Goal: Transaction & Acquisition: Book appointment/travel/reservation

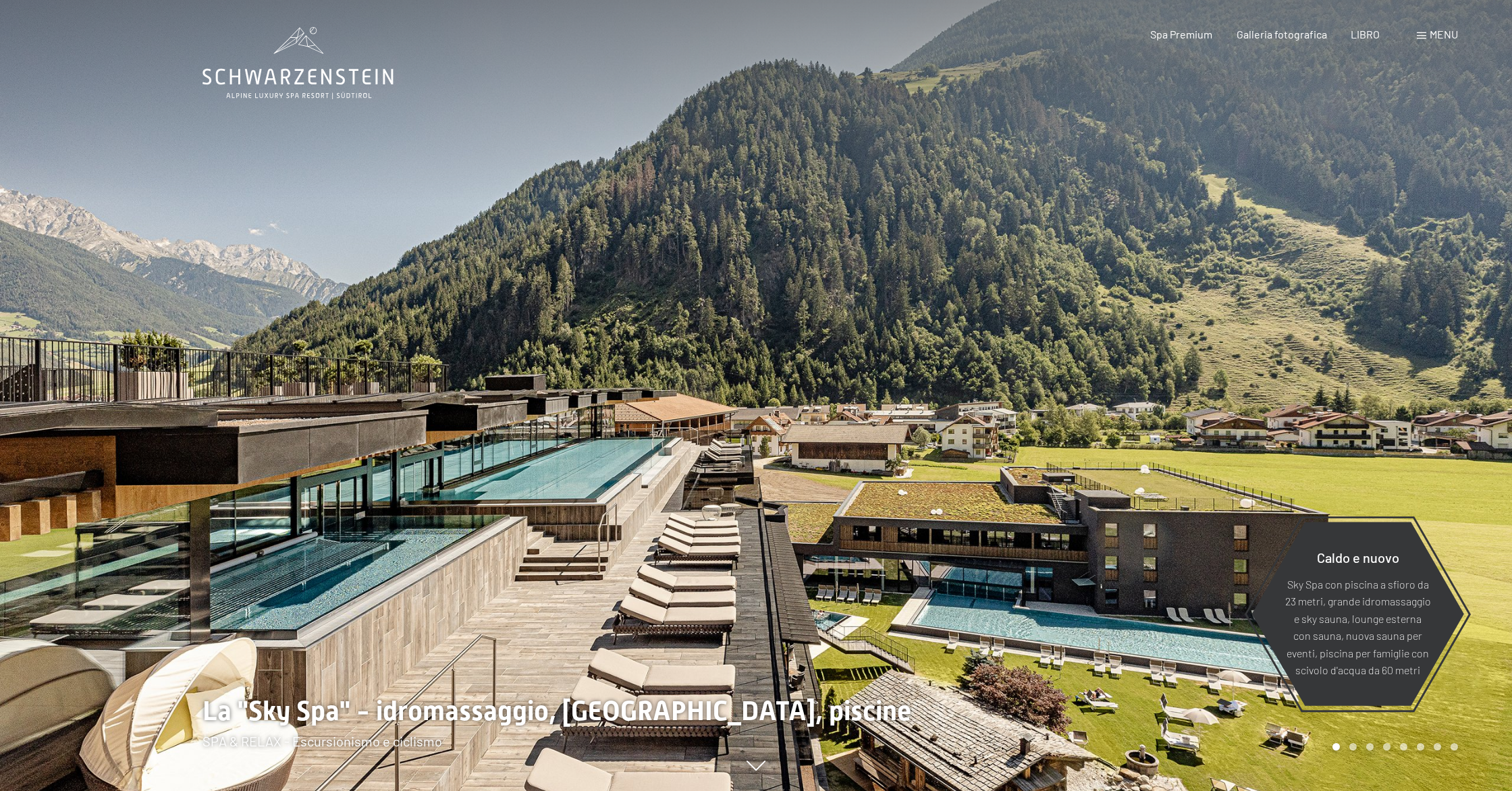
click at [1434, 34] on font "menu" at bounding box center [1444, 34] width 28 height 13
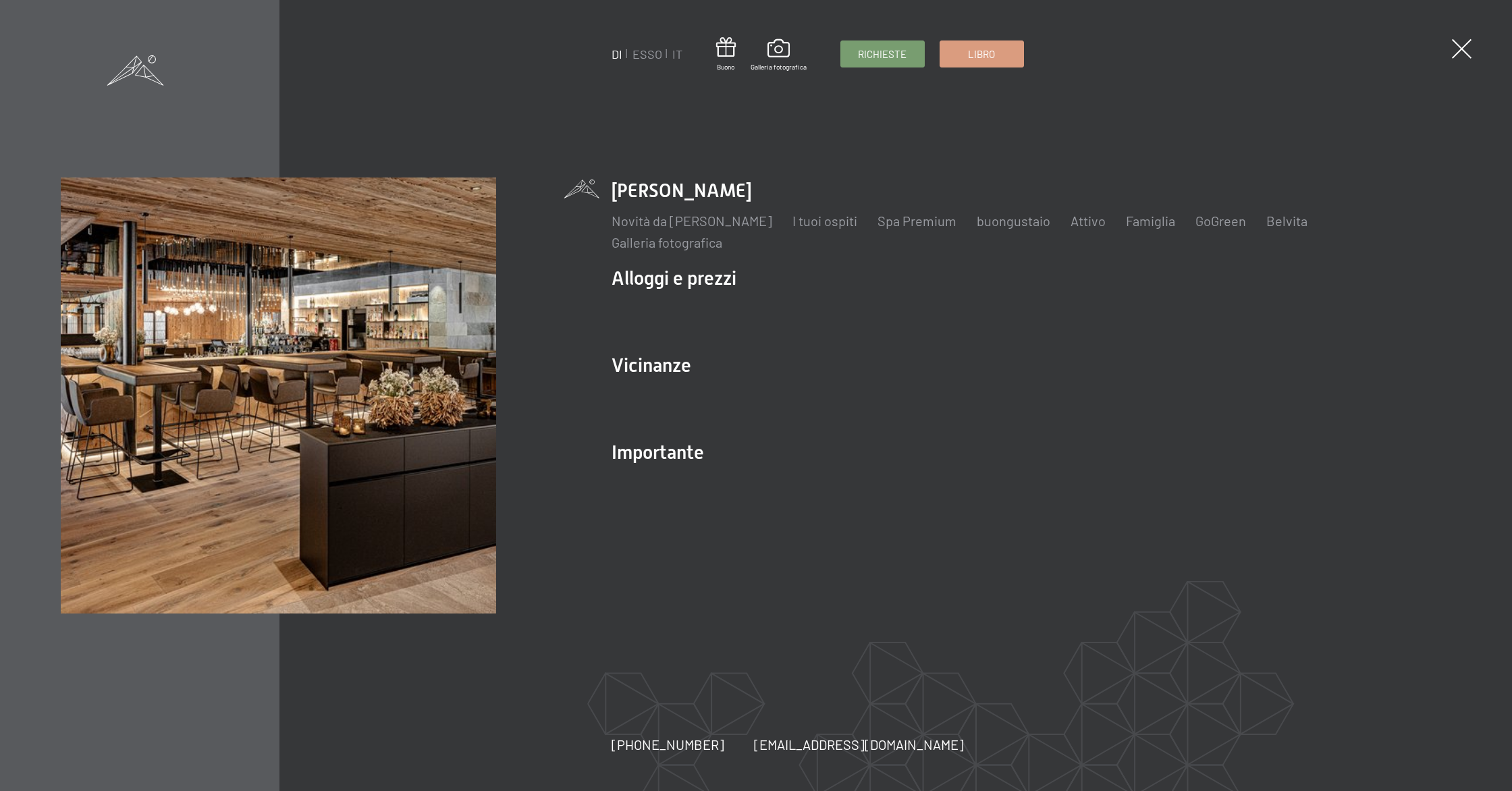
click at [684, 58] on div "DI ESSO IT Buono Galleria fotografica Richieste Libro" at bounding box center [817, 54] width 412 height 35
click at [682, 58] on div "DI ESSO IT Buono Galleria fotografica Richieste Libro" at bounding box center [817, 54] width 412 height 35
click at [682, 56] on font "IT" at bounding box center [678, 54] width 10 height 15
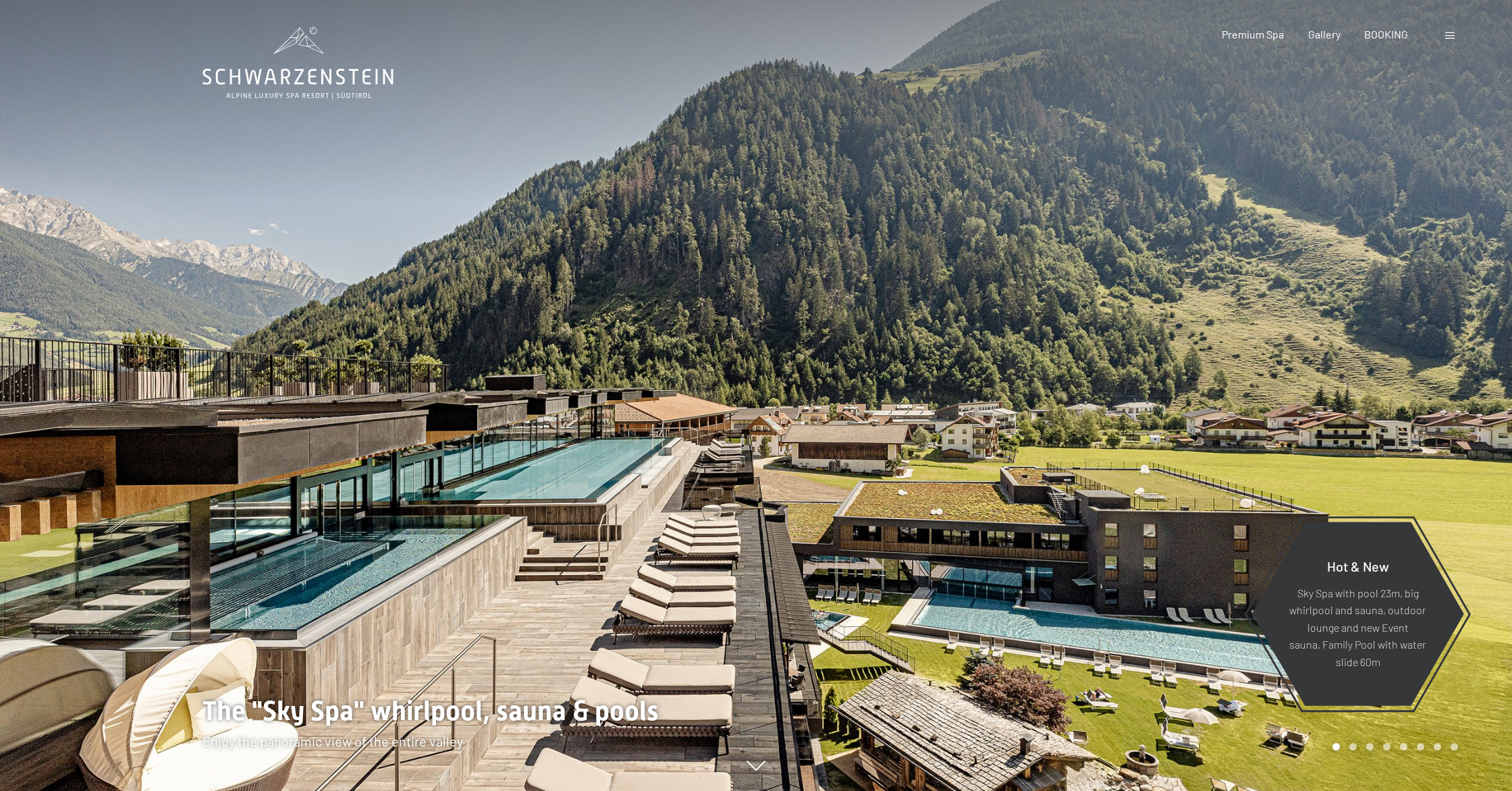
click at [1444, 39] on div "Booking Enquiries Premium Spa Gallery BOOKING DE IT EN Vouchers Gallery Enquiri…" at bounding box center [1316, 34] width 283 height 15
click at [1458, 34] on div "Booking Enquiries Premium Spa Gallery BOOKING DE IT EN Vouchers Gallery Enquiri…" at bounding box center [1316, 34] width 283 height 15
click at [1447, 39] on span at bounding box center [1449, 35] width 9 height 7
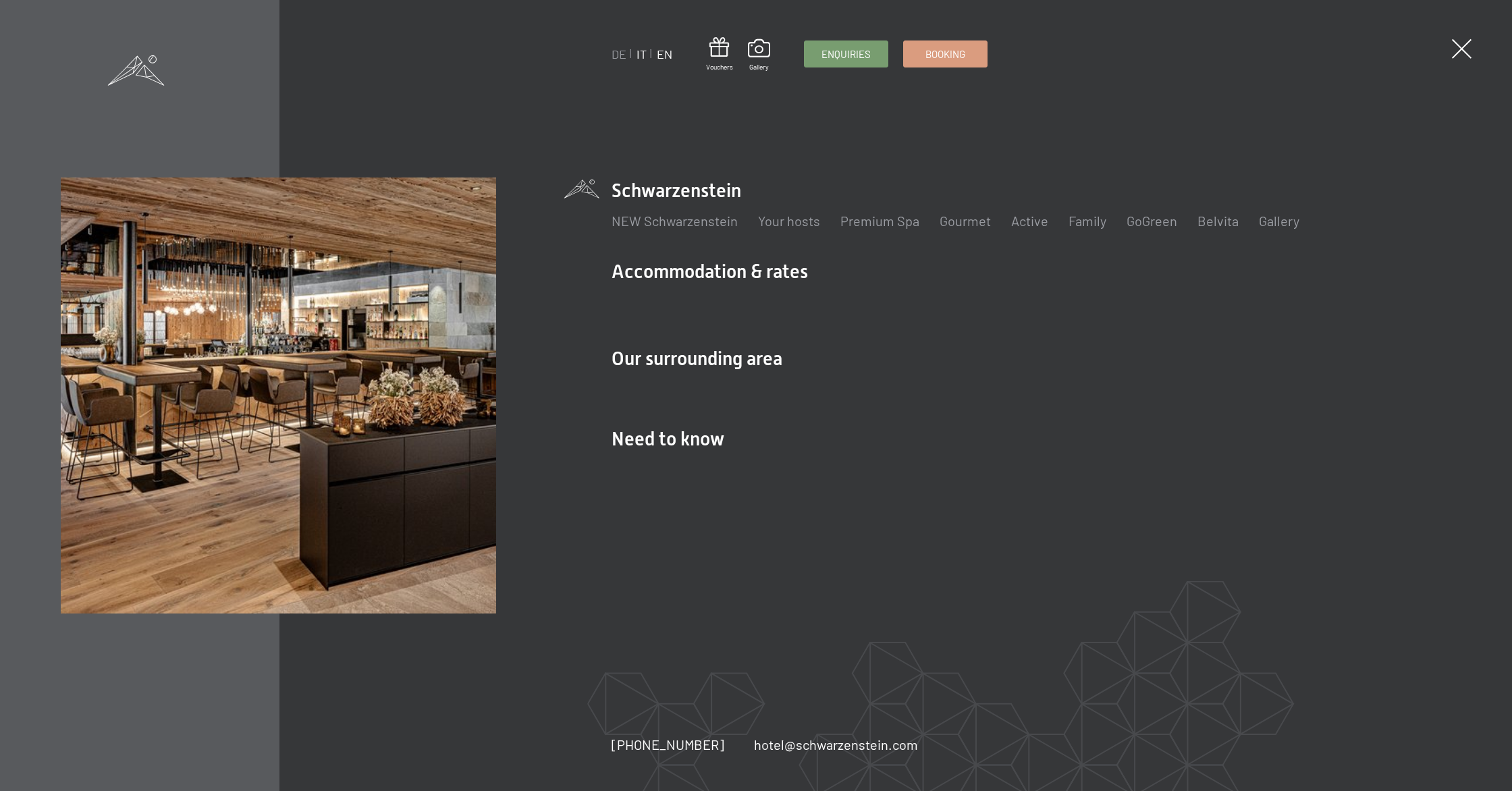
click at [640, 58] on link "IT" at bounding box center [642, 54] width 10 height 15
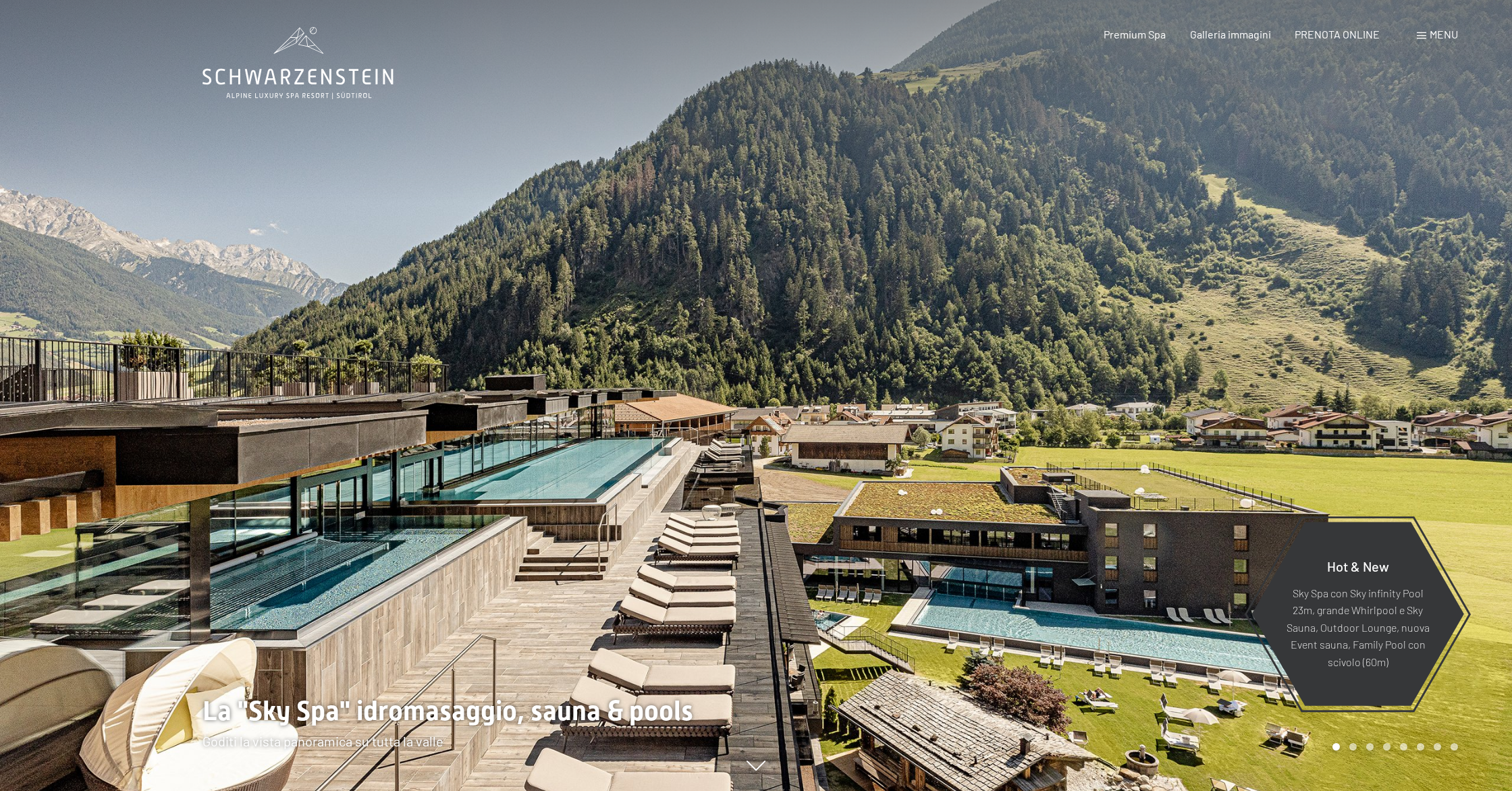
click at [1444, 42] on div "Prenotazione Richiesta Premium Spa Galleria immagini PRENOTA ONLINE Menu DE IT …" at bounding box center [1258, 34] width 402 height 15
click at [1444, 40] on span "Menu" at bounding box center [1444, 34] width 28 height 13
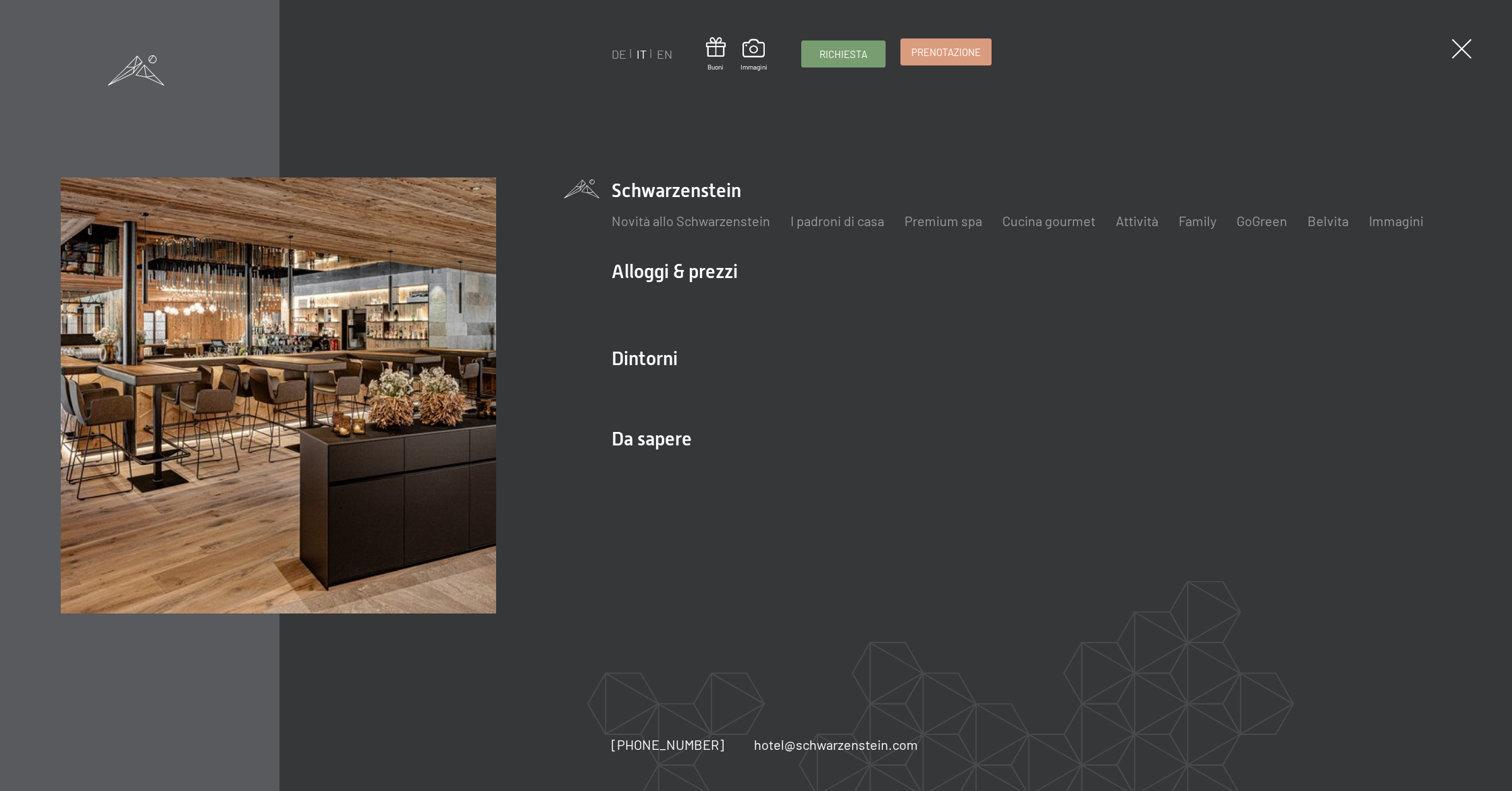
click at [949, 51] on span "Prenotazione" at bounding box center [946, 52] width 70 height 14
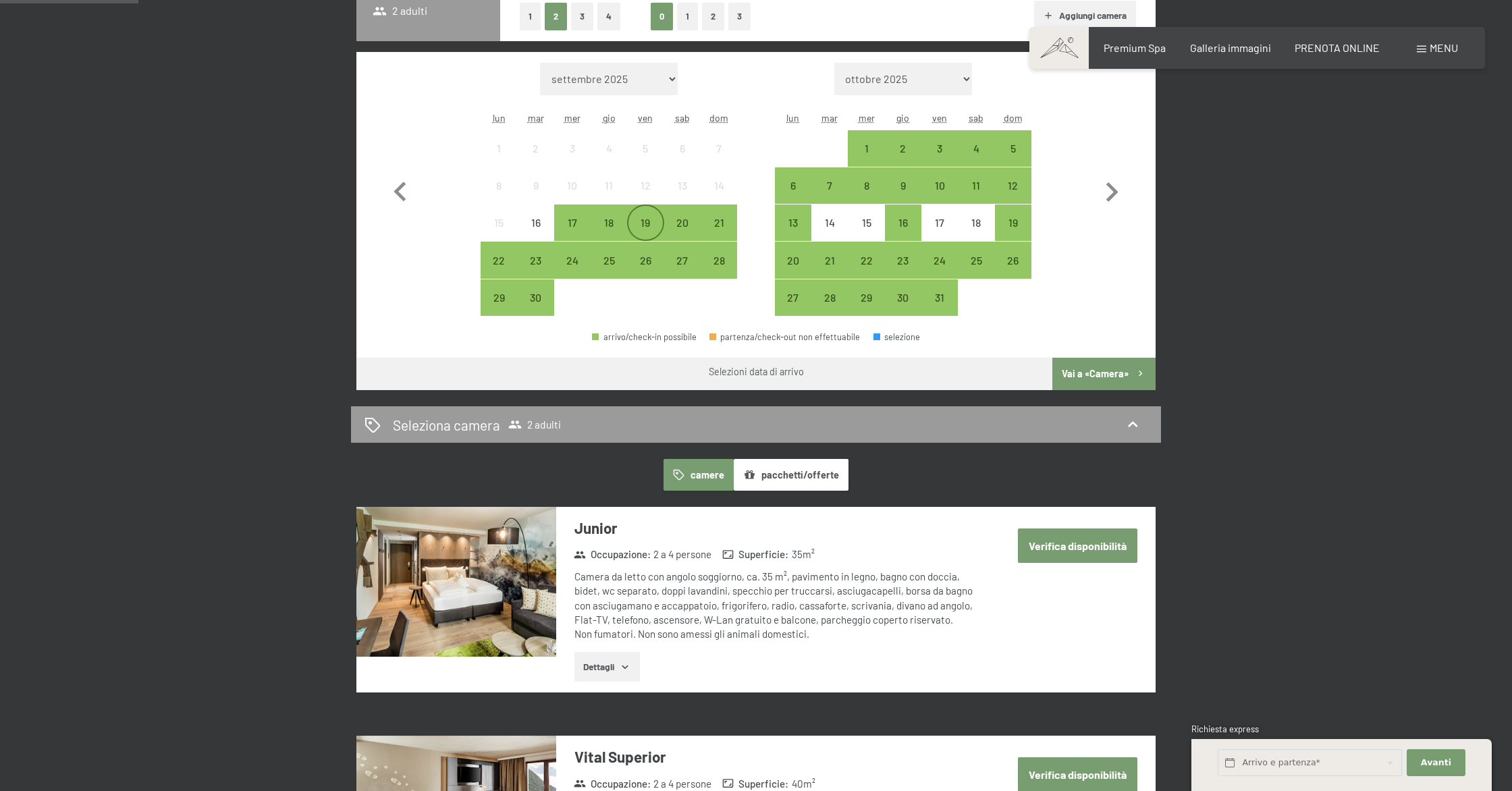
scroll to position [405, 0]
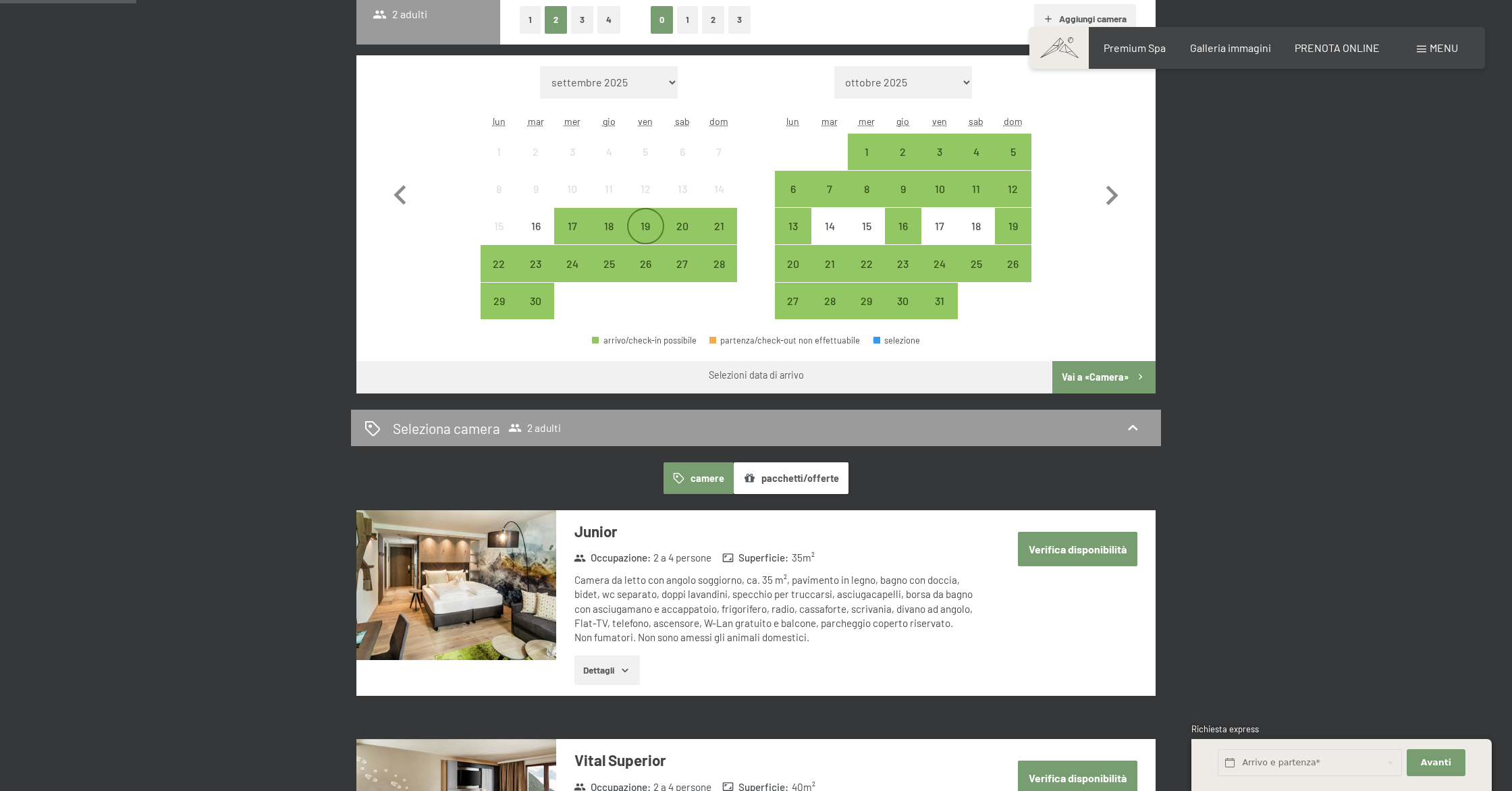
click at [643, 224] on div "19" at bounding box center [646, 237] width 34 height 34
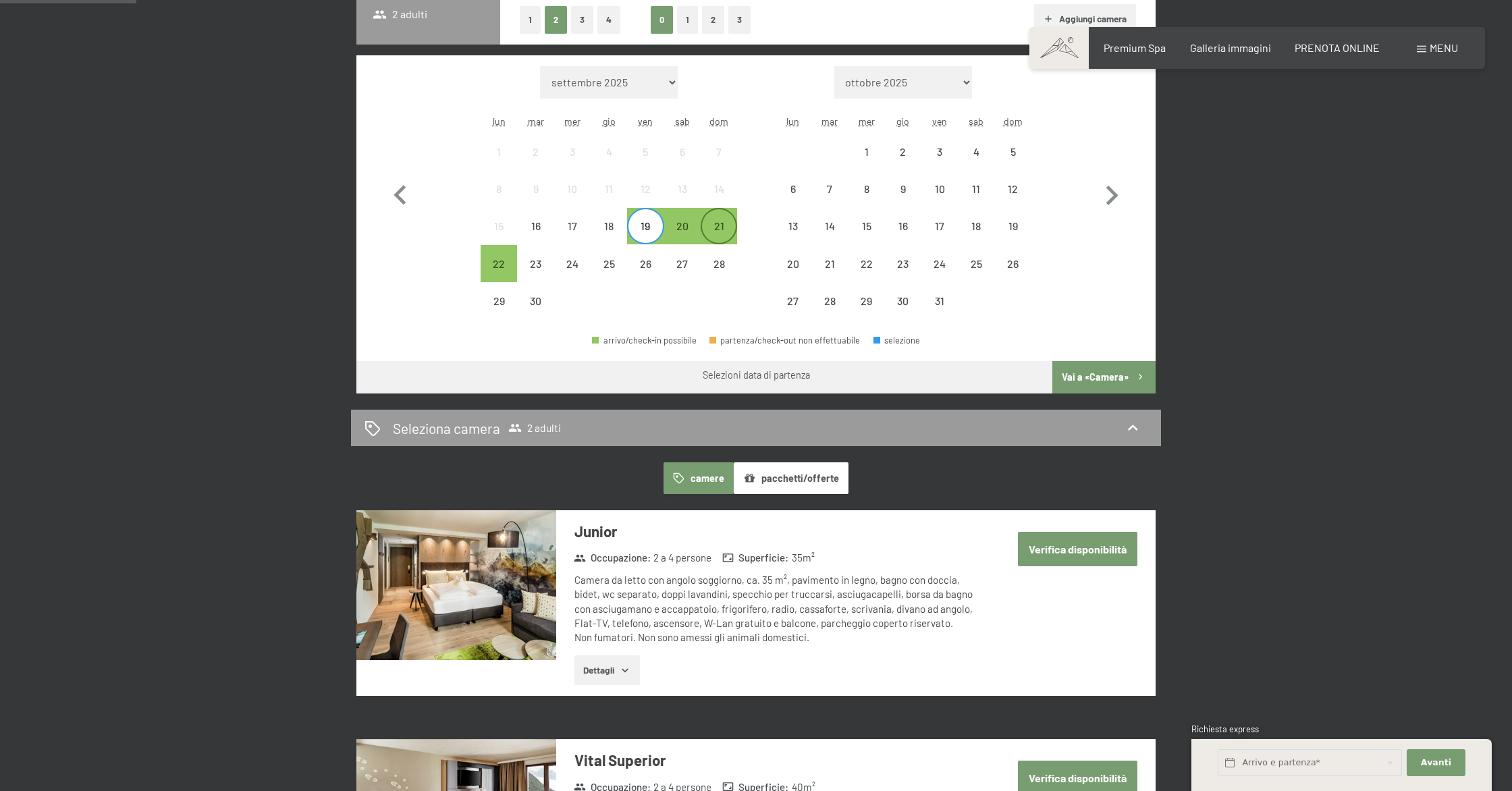
click at [706, 222] on div "21" at bounding box center [720, 237] width 34 height 34
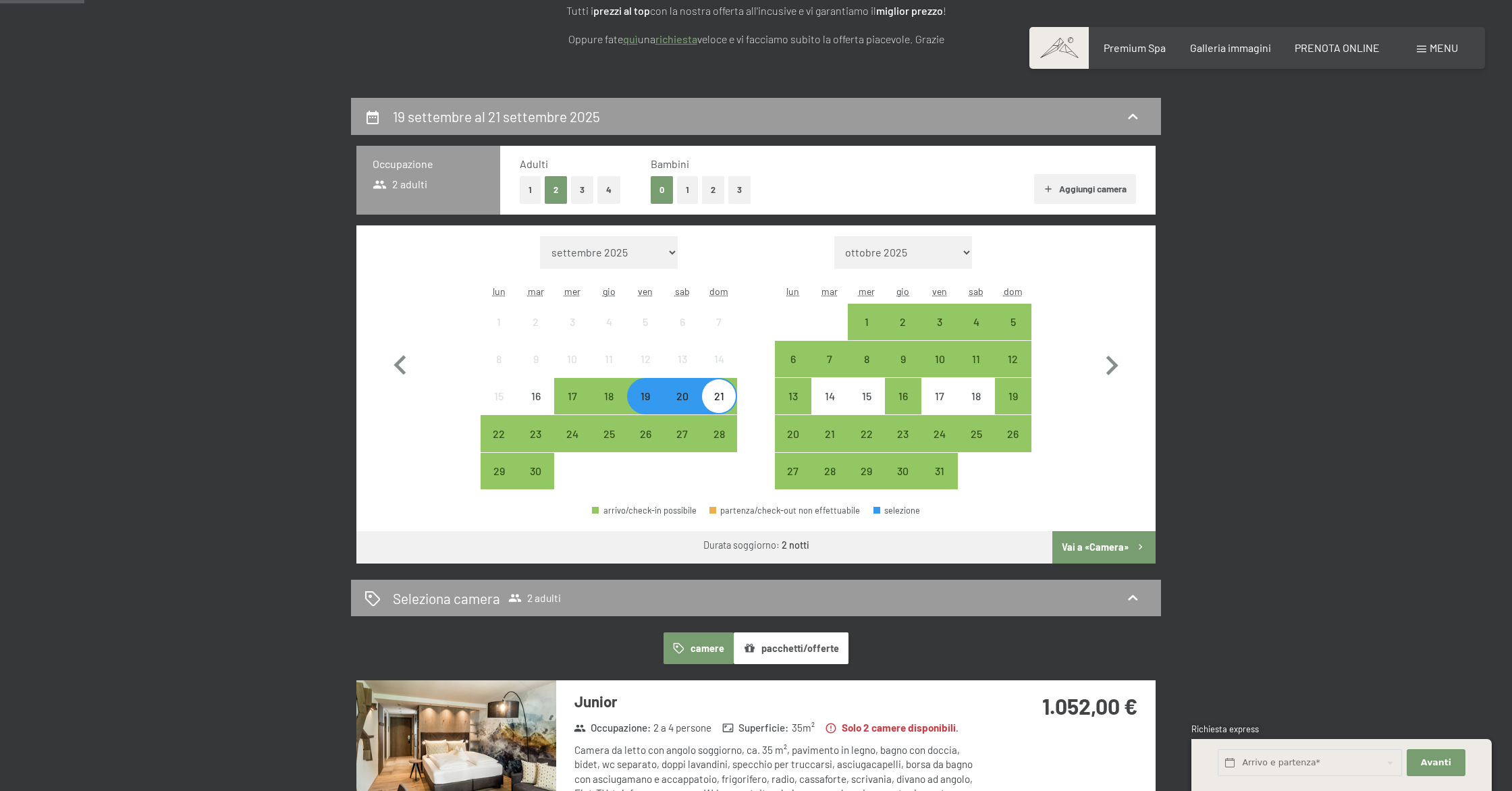
scroll to position [227, 0]
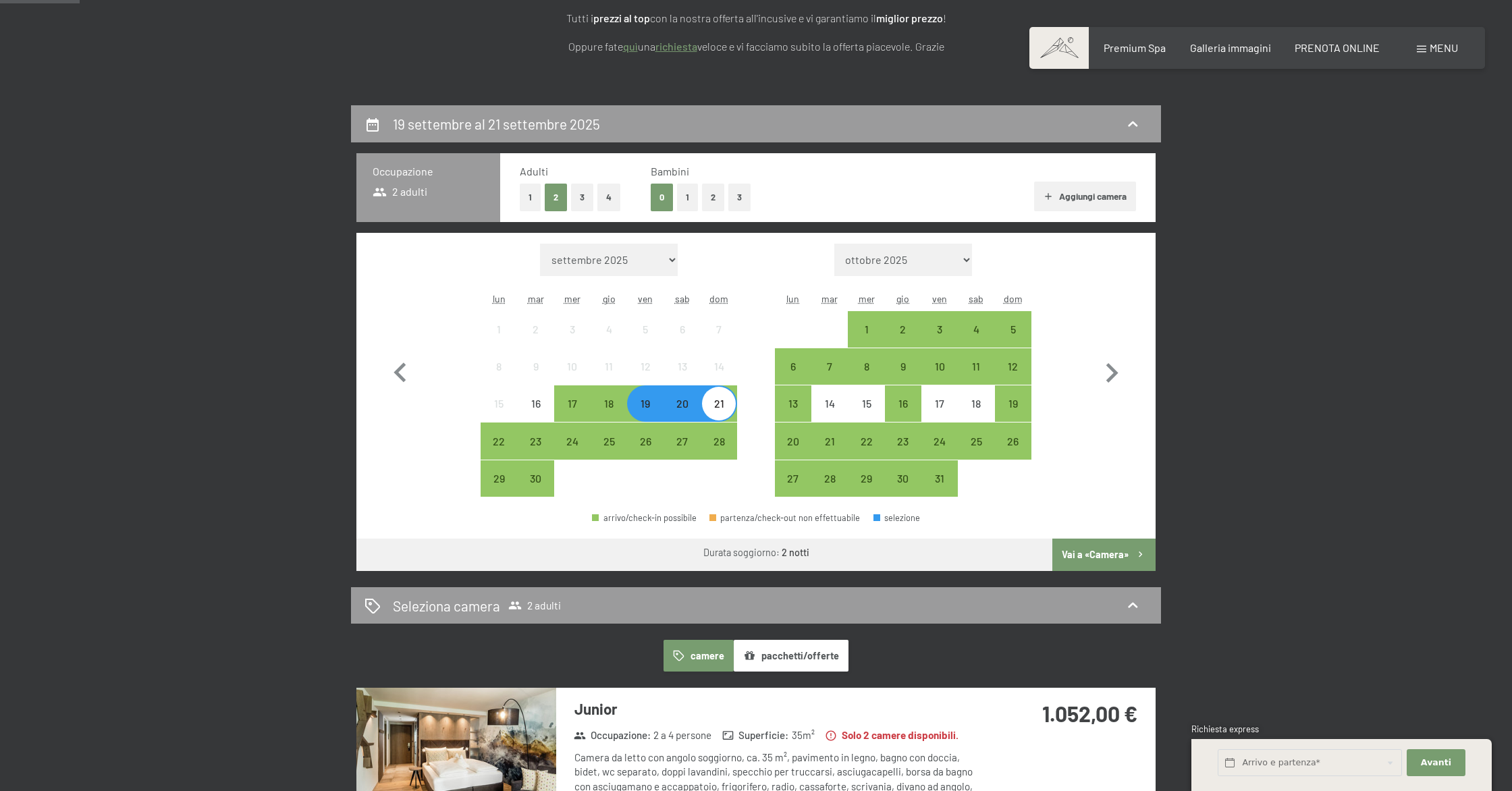
click at [722, 199] on button "2" at bounding box center [714, 198] width 22 height 28
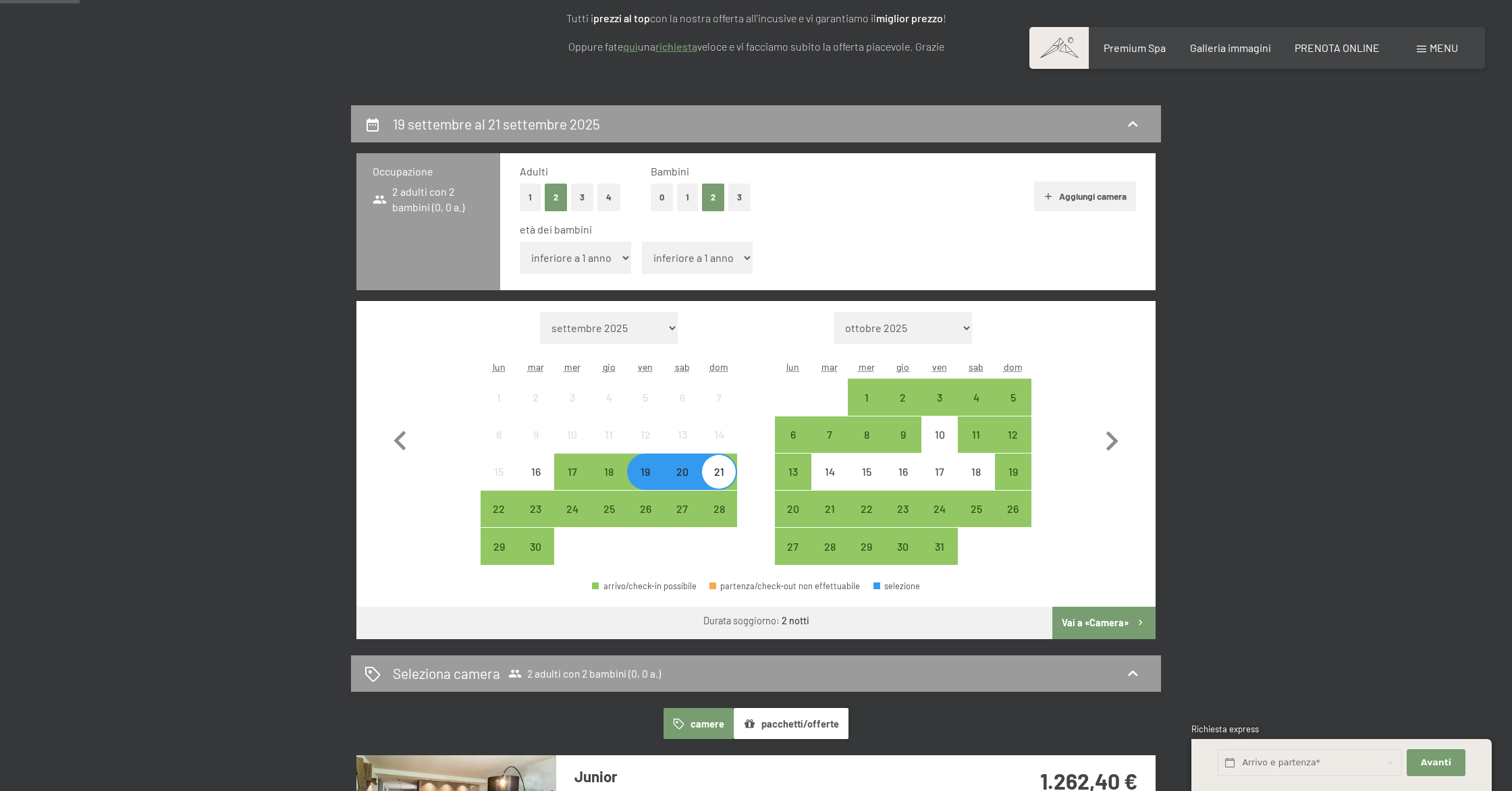
click at [622, 252] on select "inferiore a 1 anno 1 anno 2 anni 3 anni 4 anni 5 anni 6 anni 7 anni 8 anni 9 an…" at bounding box center [576, 257] width 112 height 32
select select "3"
click at [520, 241] on select "inferiore a 1 anno 1 anno 2 anni 3 anni 4 anni 5 anni 6 anni 7 anni 8 anni 9 an…" at bounding box center [576, 257] width 112 height 32
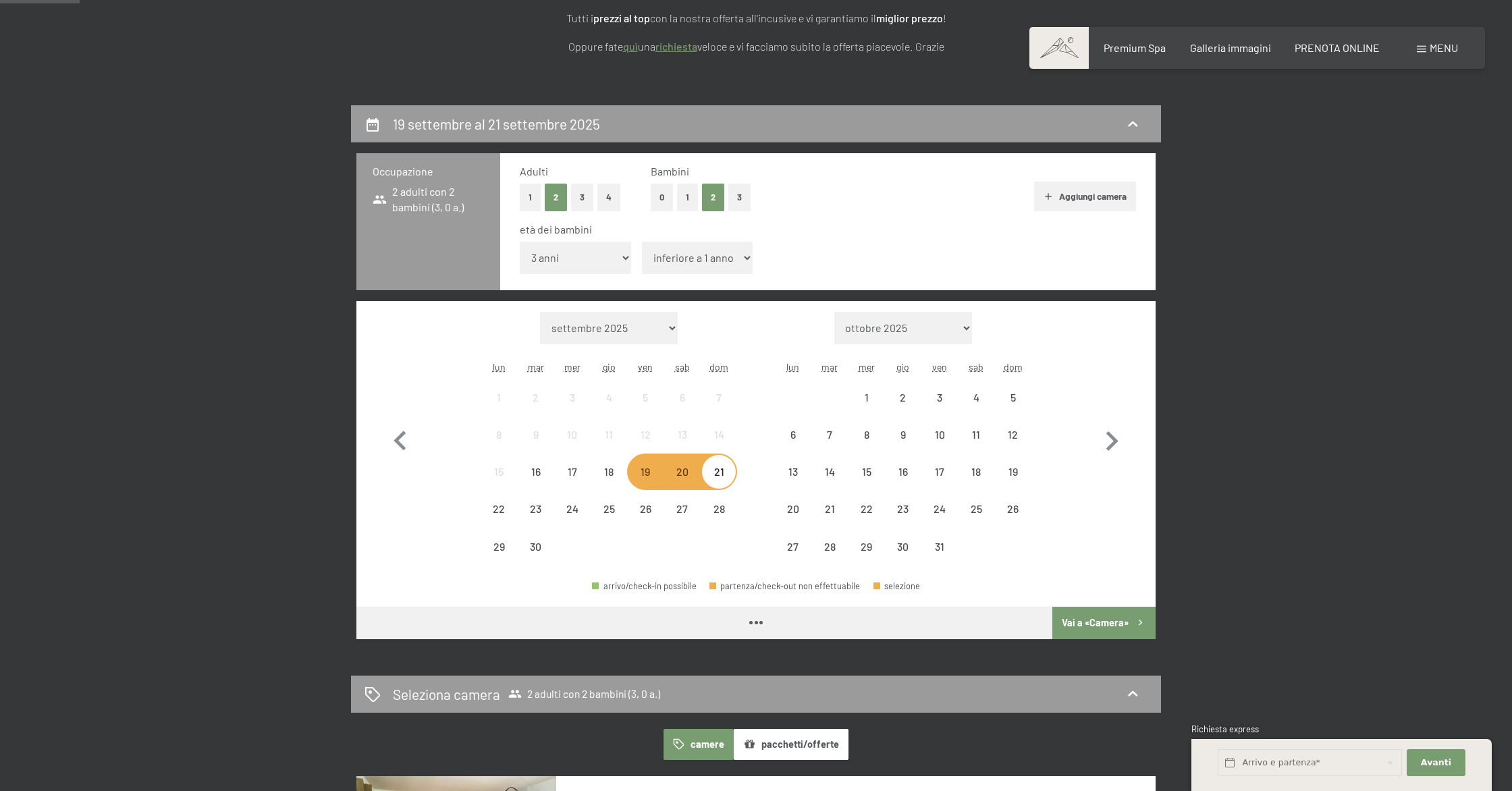
click at [698, 259] on select "inferiore a 1 anno 1 anno 2 anni 3 anni 4 anni 5 anni 6 anni 7 anni 8 anni 9 an…" at bounding box center [698, 257] width 112 height 32
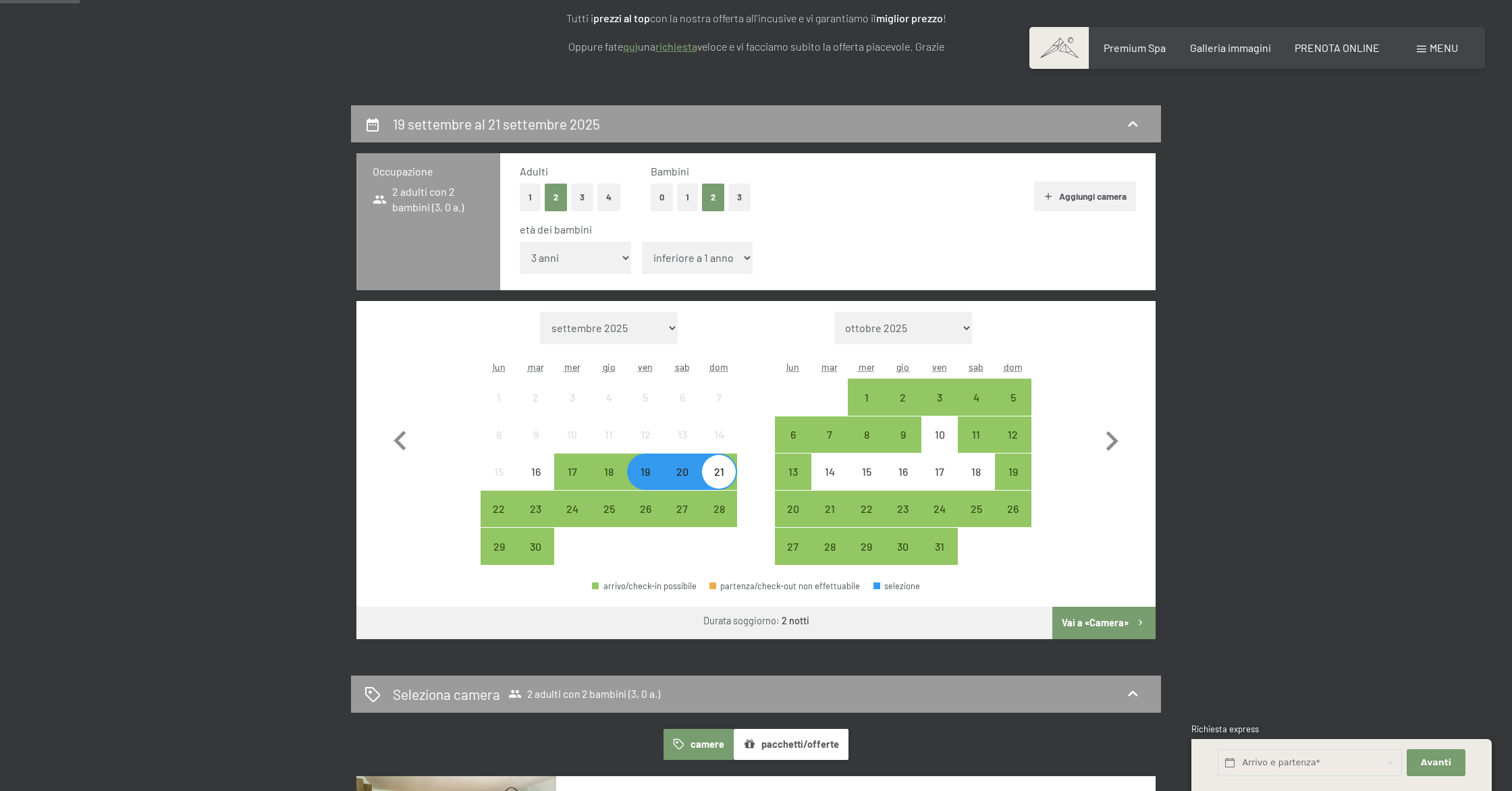
select select "5"
click at [642, 241] on select "inferiore a 1 anno 1 anno 2 anni 3 anni 4 anni 5 anni 6 anni 7 anni 8 anni 9 an…" at bounding box center [698, 257] width 112 height 32
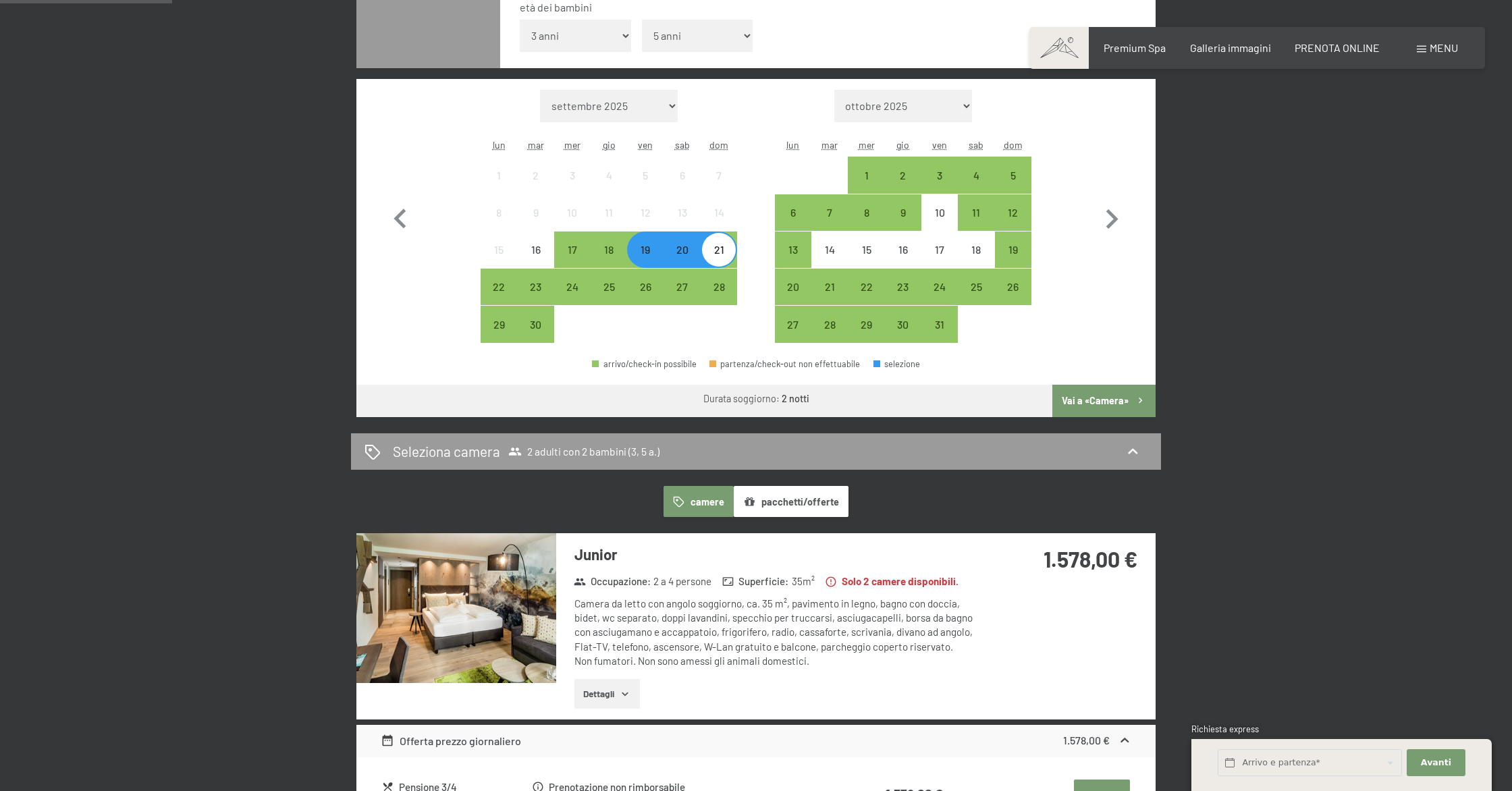
click at [1106, 403] on button "Vai a «Camera»" at bounding box center [1105, 401] width 104 height 32
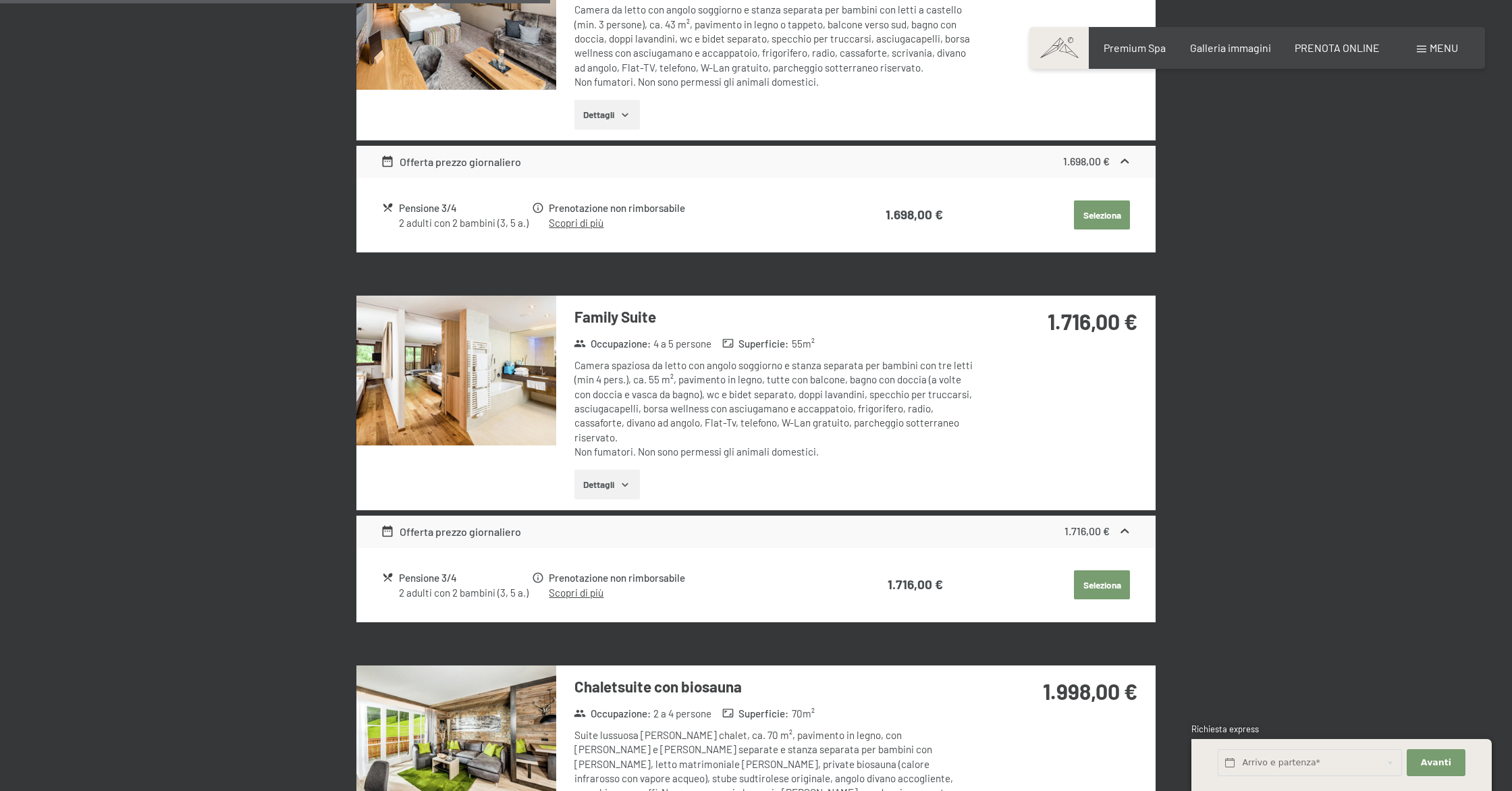
scroll to position [1258, 0]
click at [615, 481] on button "Dettagli" at bounding box center [608, 484] width 66 height 30
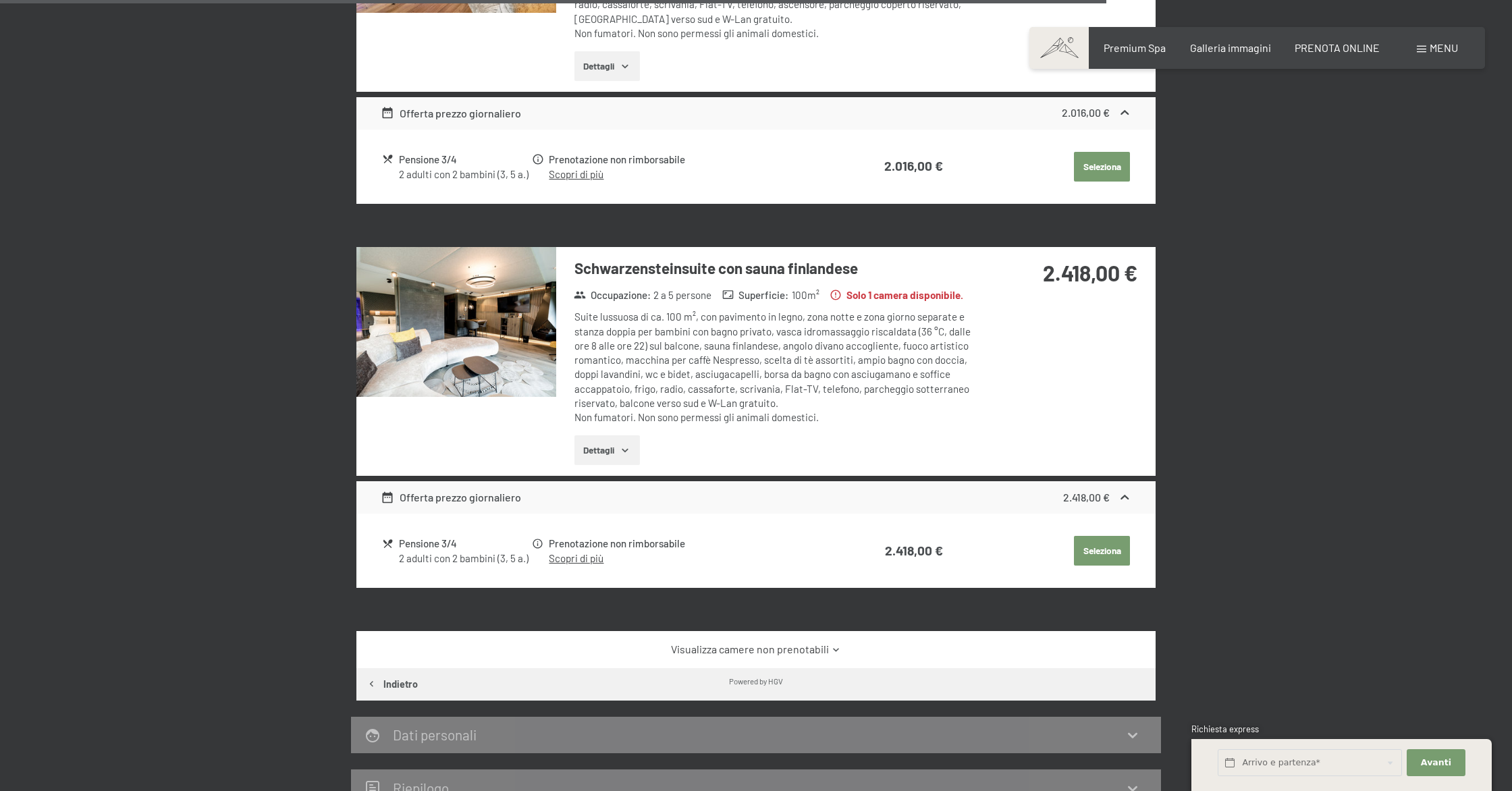
scroll to position [2674, 0]
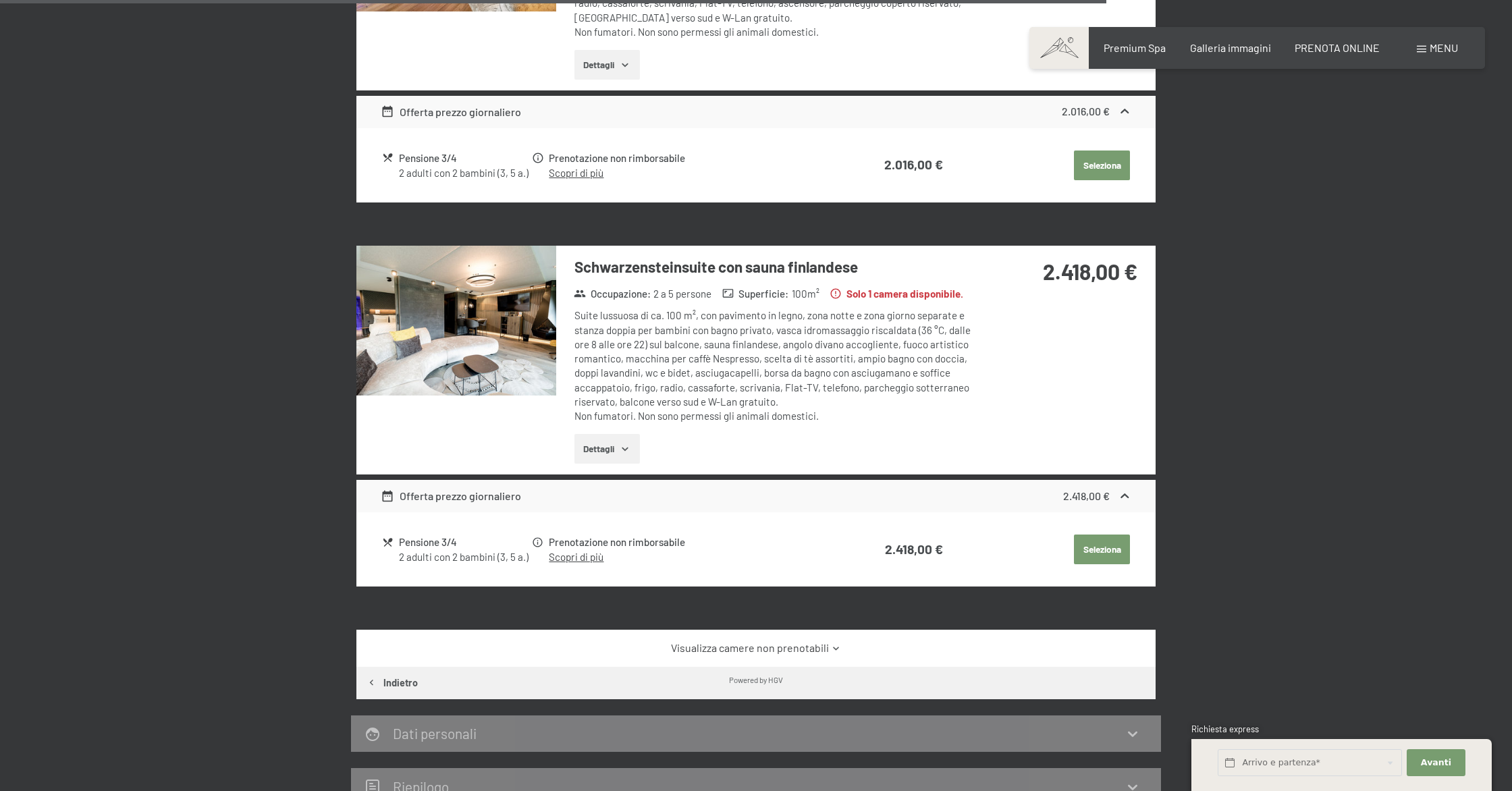
click at [619, 439] on button "Dettagli" at bounding box center [608, 449] width 66 height 30
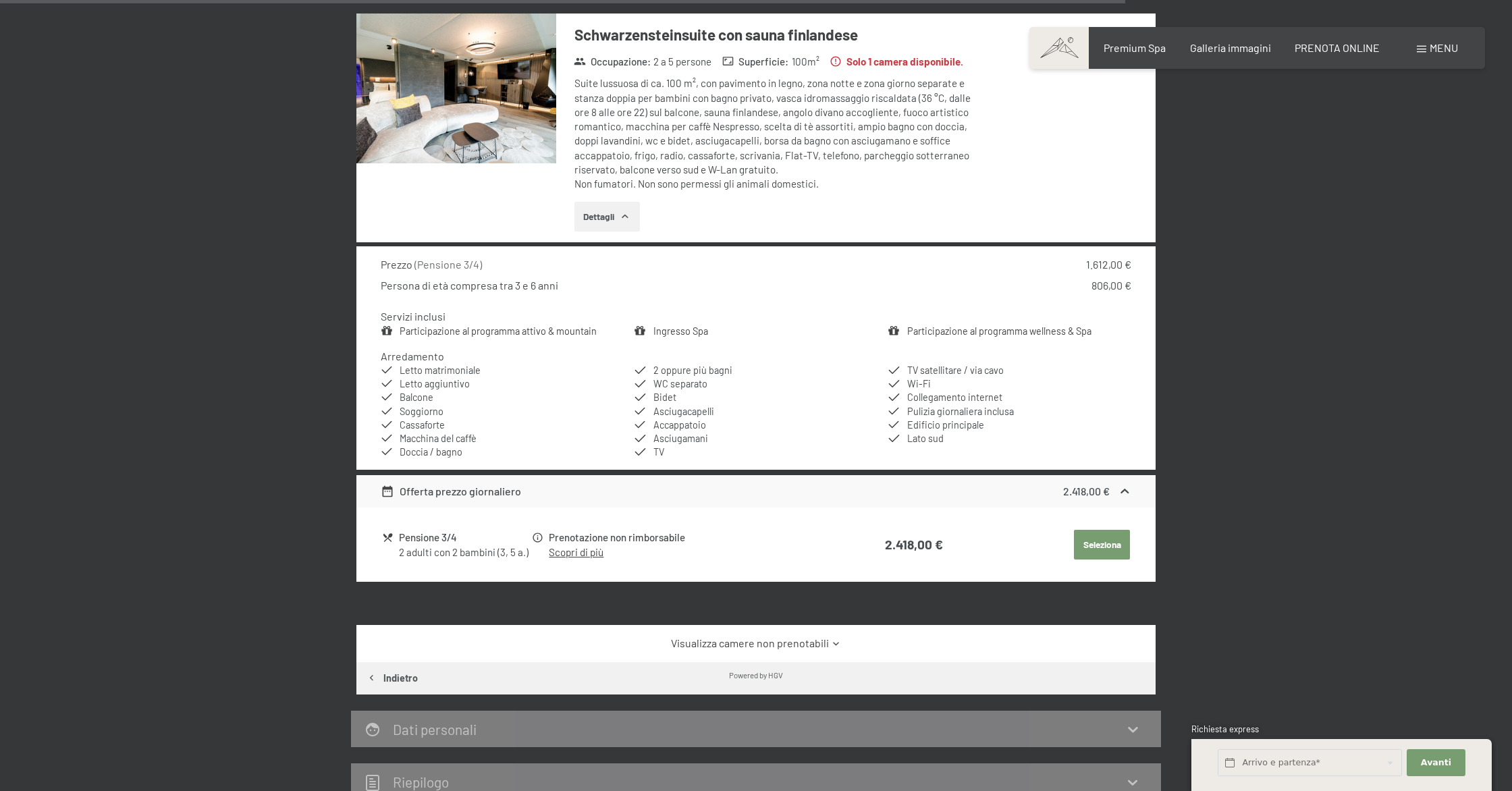
scroll to position [2910, 0]
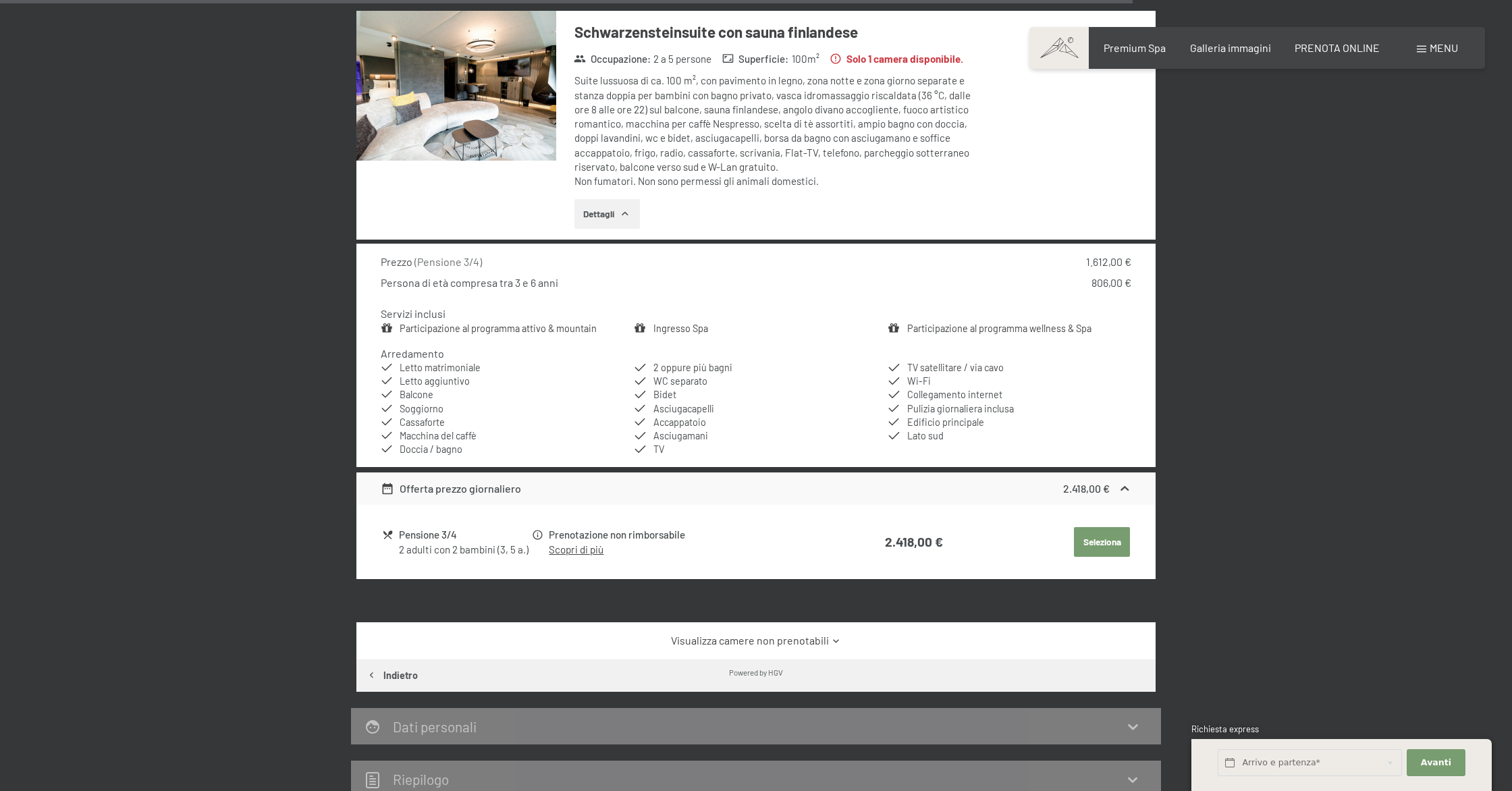
click at [594, 544] on link "Scopri di più" at bounding box center [576, 550] width 55 height 12
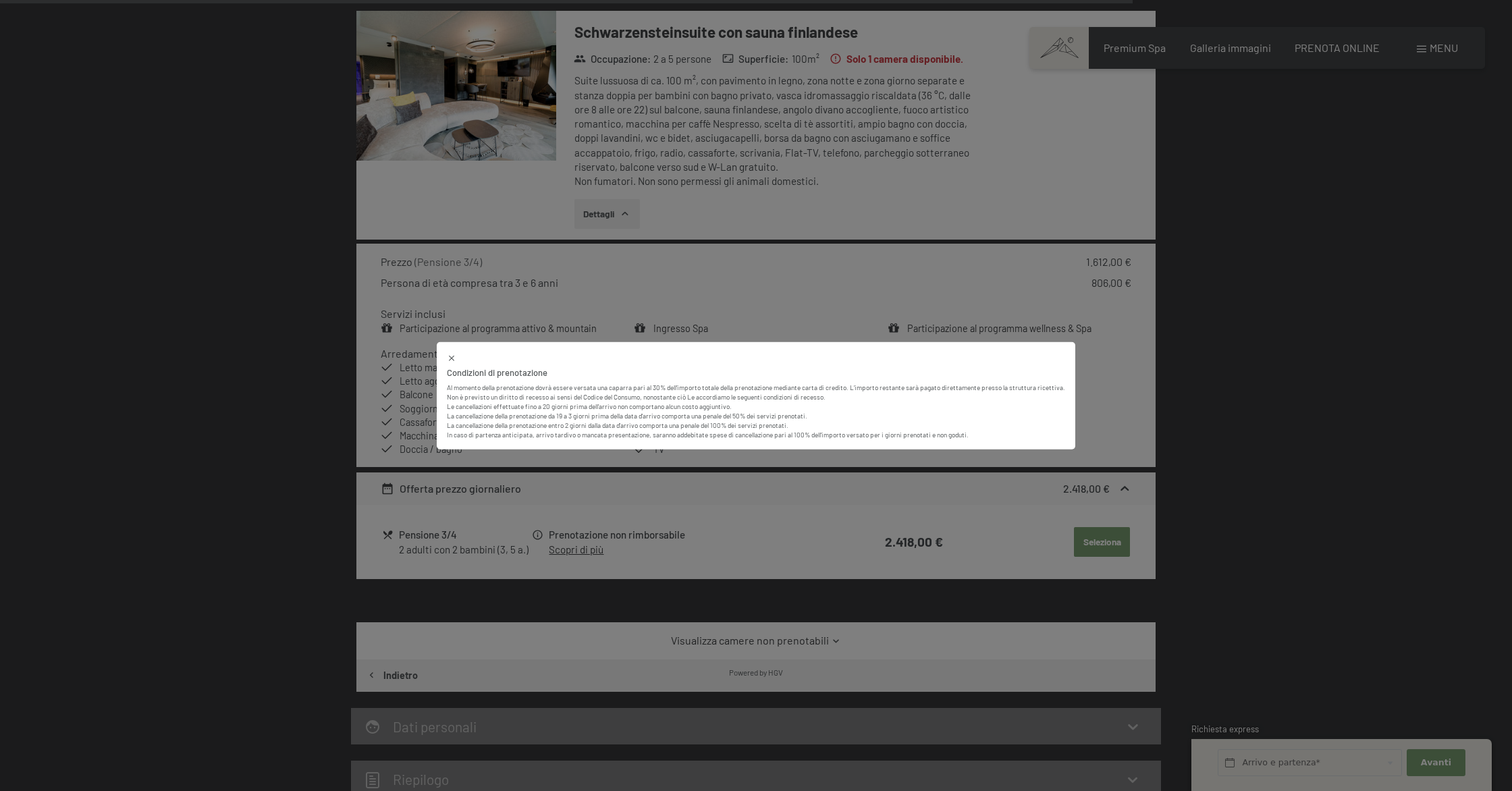
drag, startPoint x: 446, startPoint y: 359, endPoint x: 531, endPoint y: 383, distance: 88.3
click at [447, 359] on icon at bounding box center [451, 358] width 9 height 9
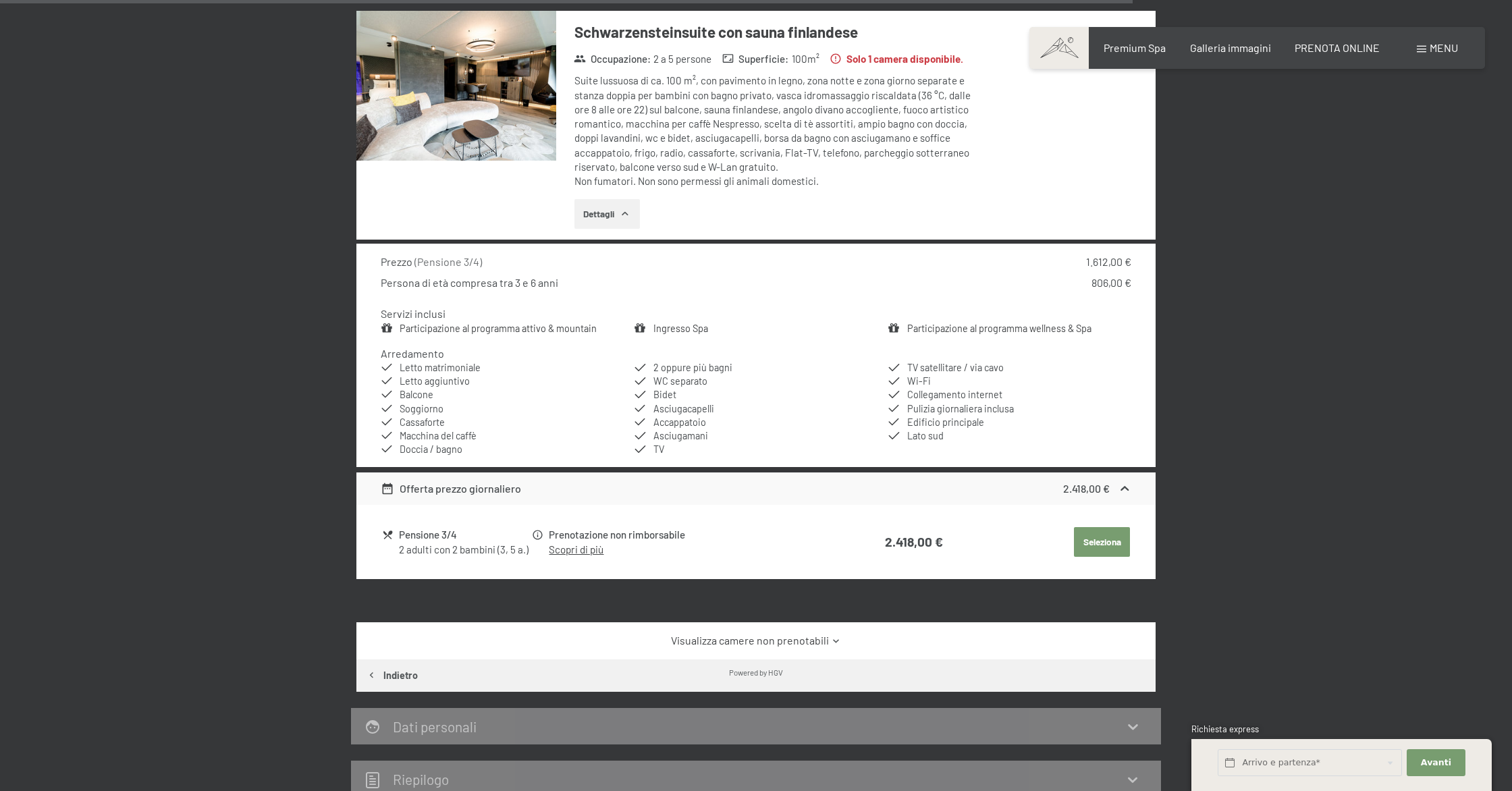
click at [1095, 543] on button "Seleziona" at bounding box center [1102, 542] width 56 height 30
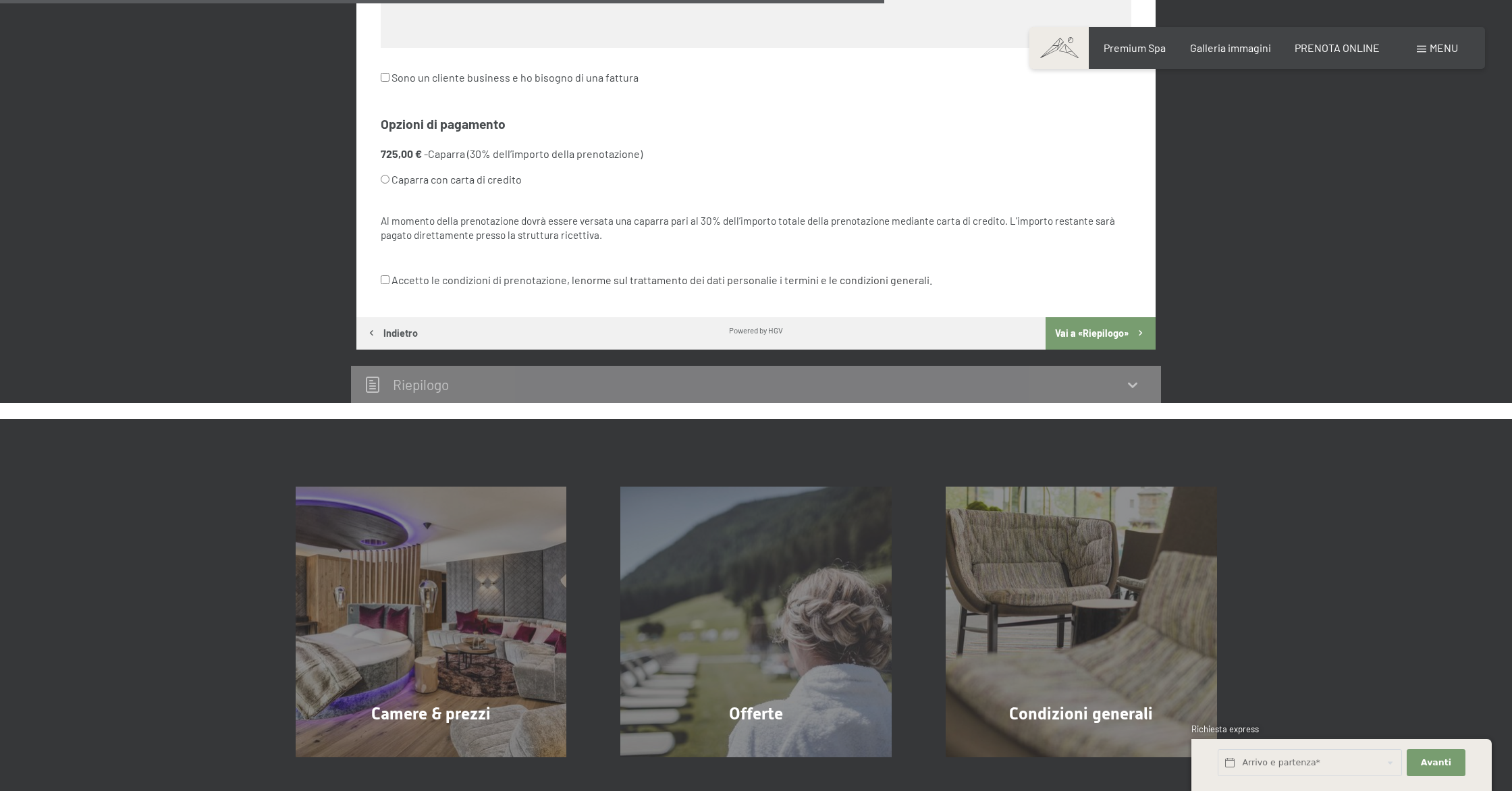
click at [391, 334] on button "Indietro" at bounding box center [391, 333] width 71 height 32
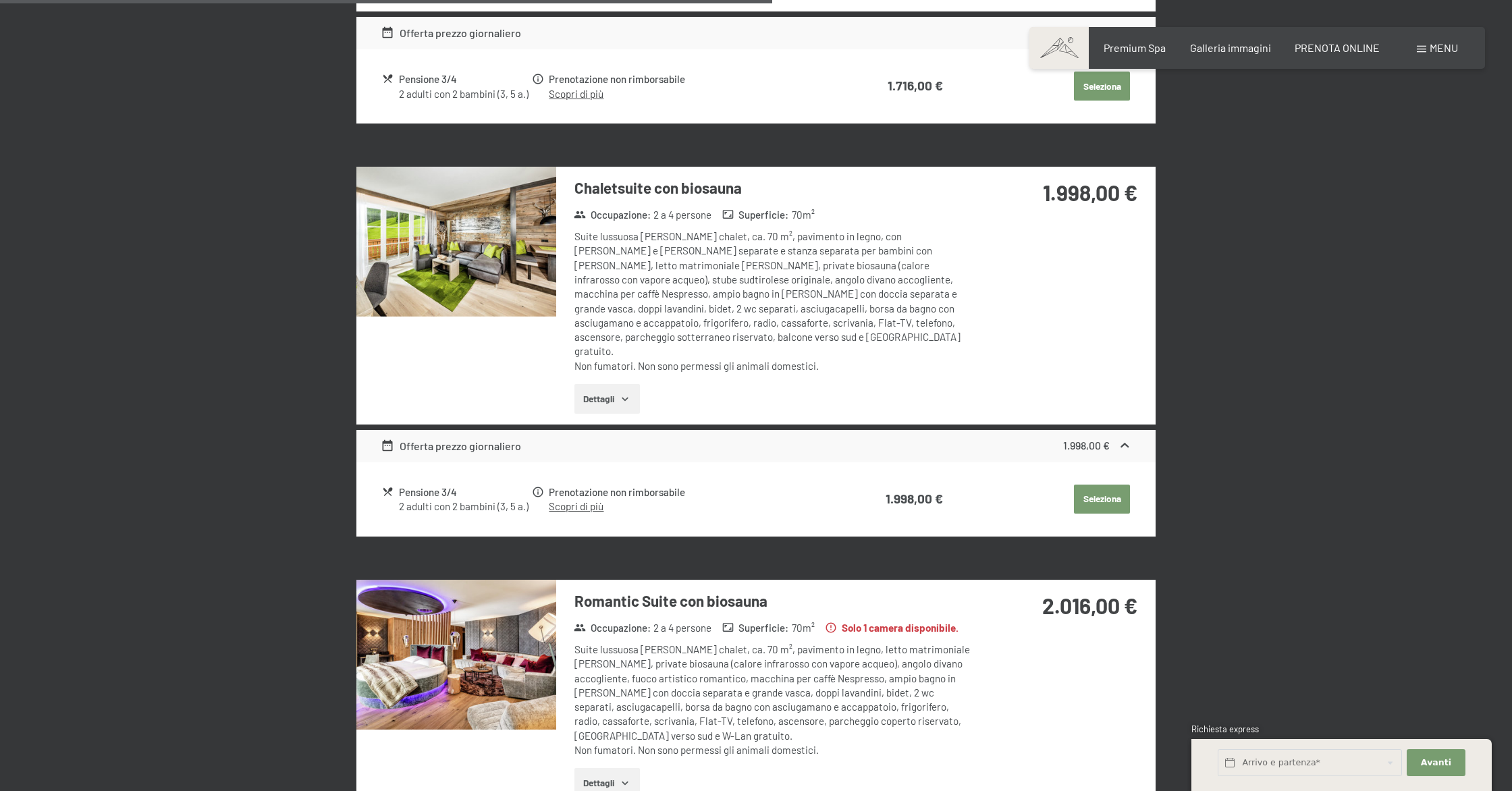
scroll to position [1757, 0]
click at [478, 612] on img at bounding box center [456, 653] width 200 height 150
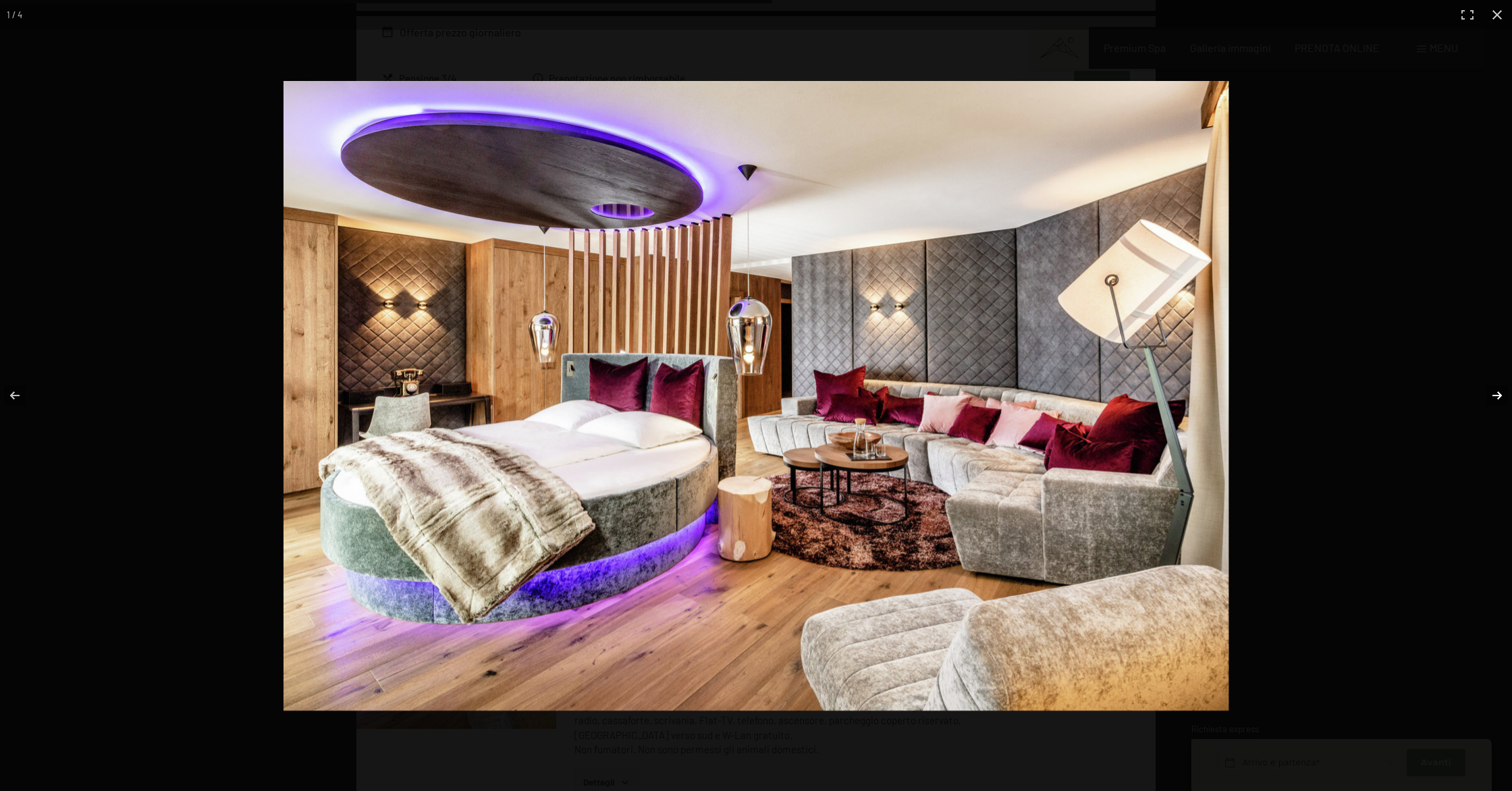
click at [1500, 395] on button "button" at bounding box center [1488, 396] width 47 height 68
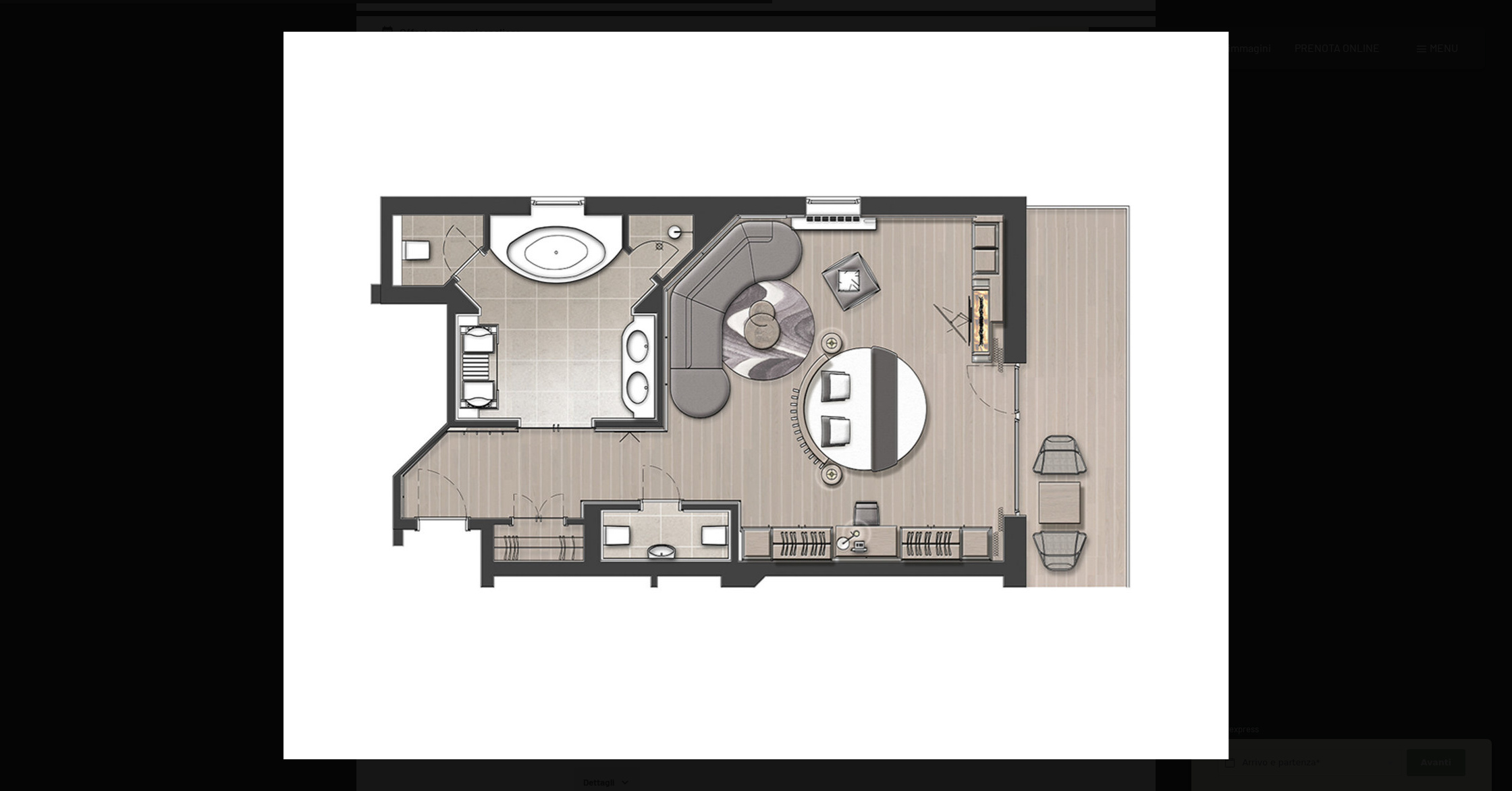
click at [1500, 395] on button "button" at bounding box center [1488, 396] width 47 height 68
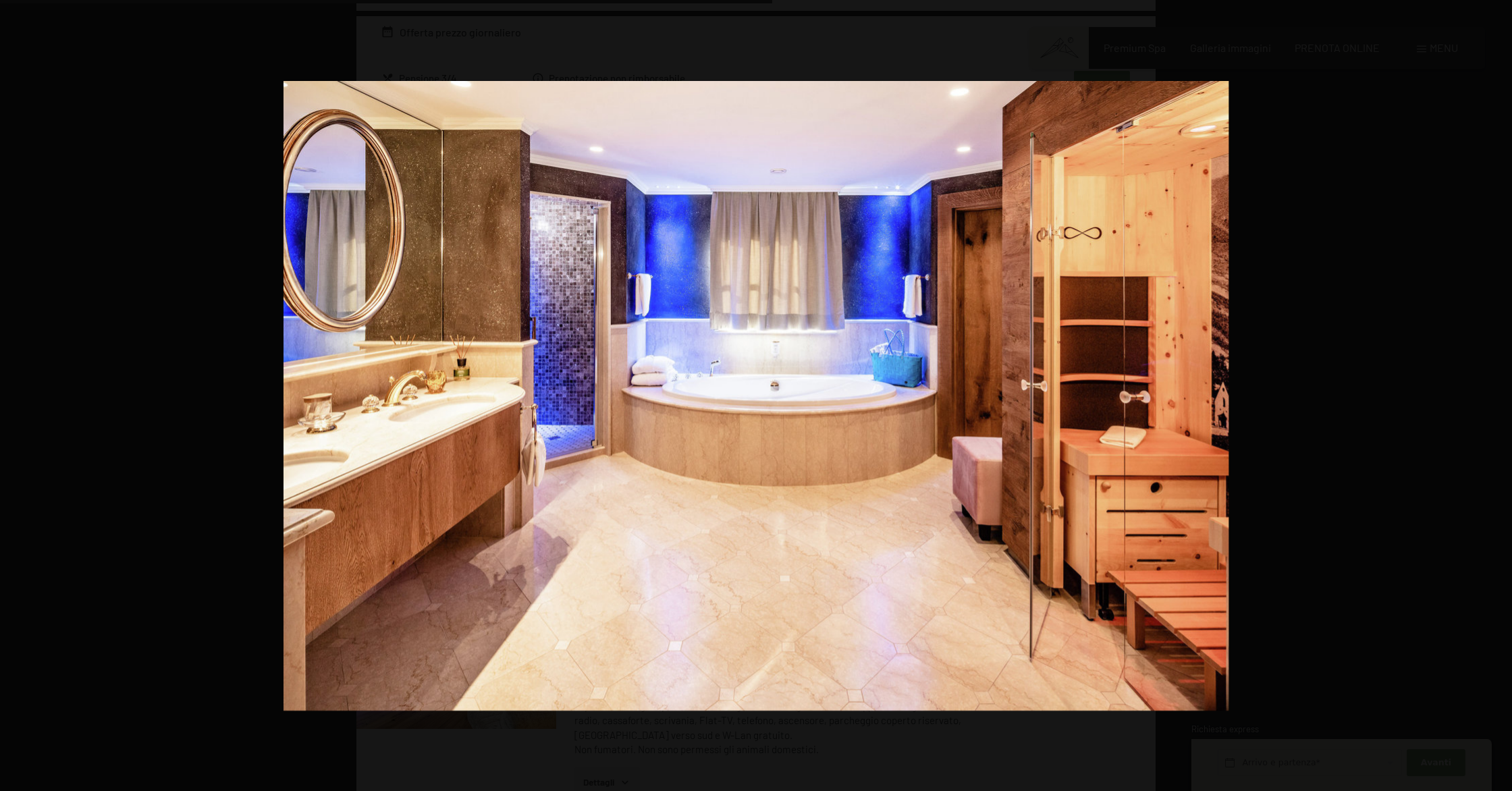
click at [1500, 395] on button "button" at bounding box center [1488, 396] width 47 height 68
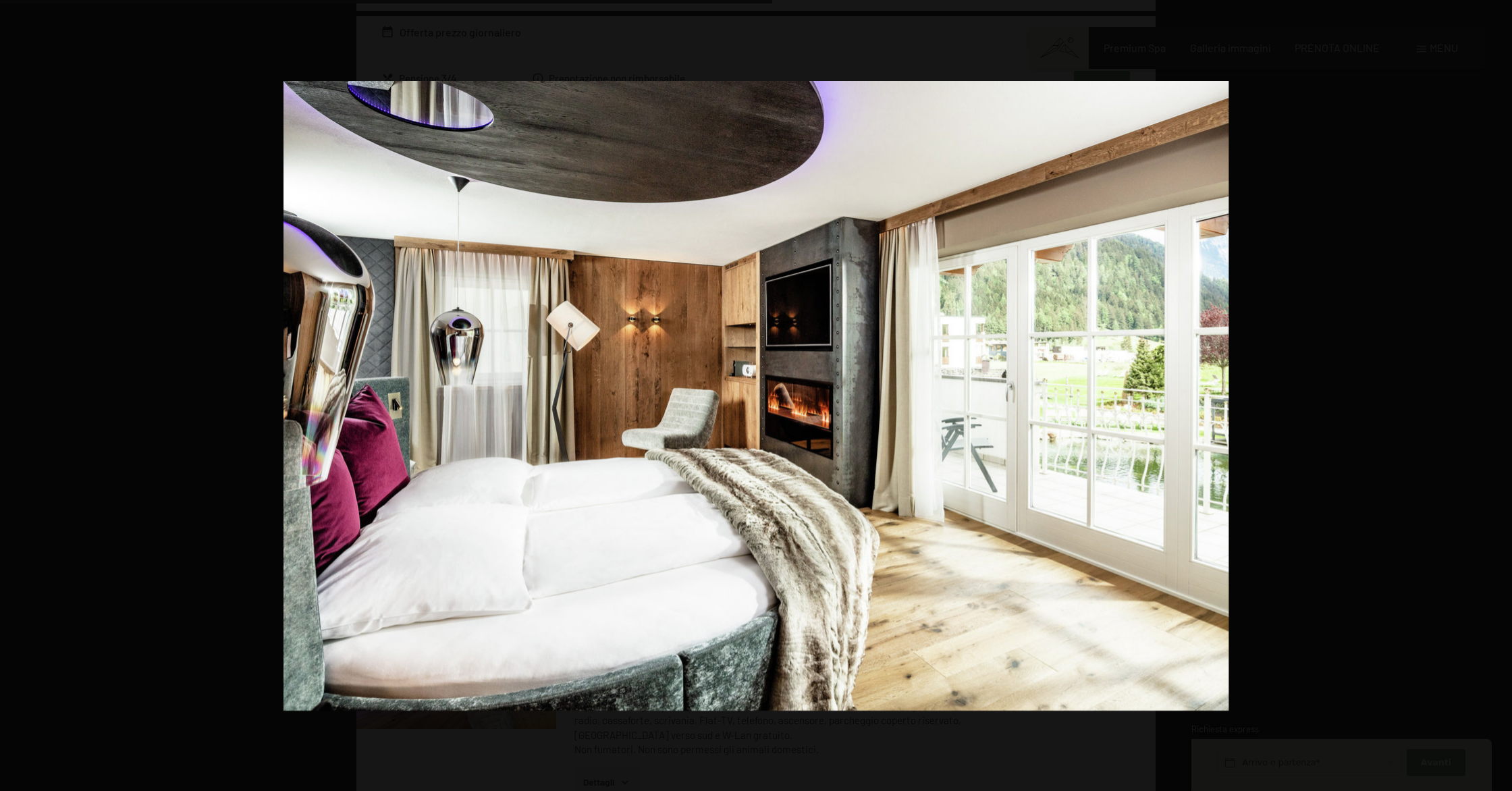
click at [1500, 395] on button "button" at bounding box center [1488, 396] width 47 height 68
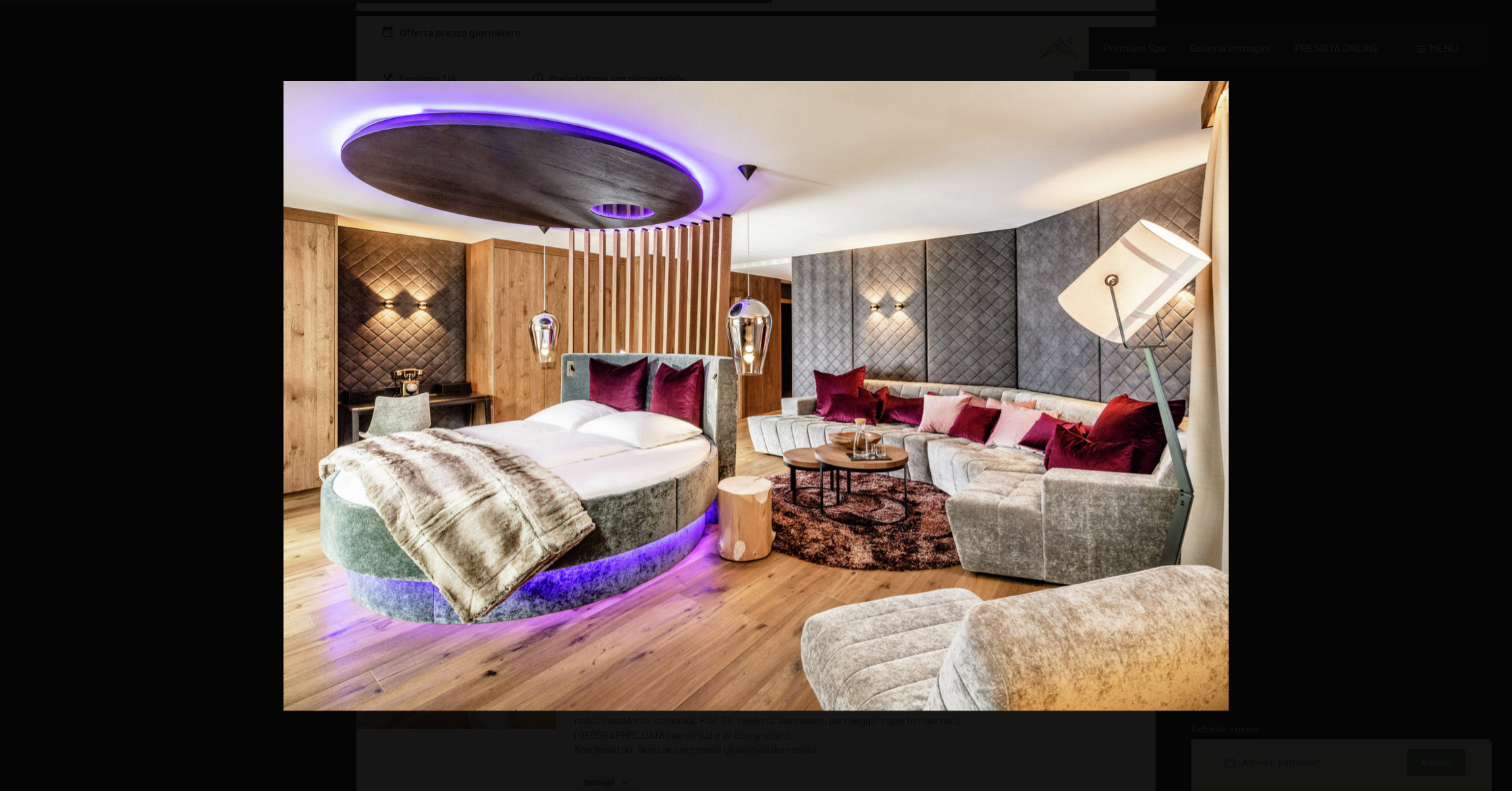
click at [1500, 395] on button "button" at bounding box center [1488, 396] width 47 height 68
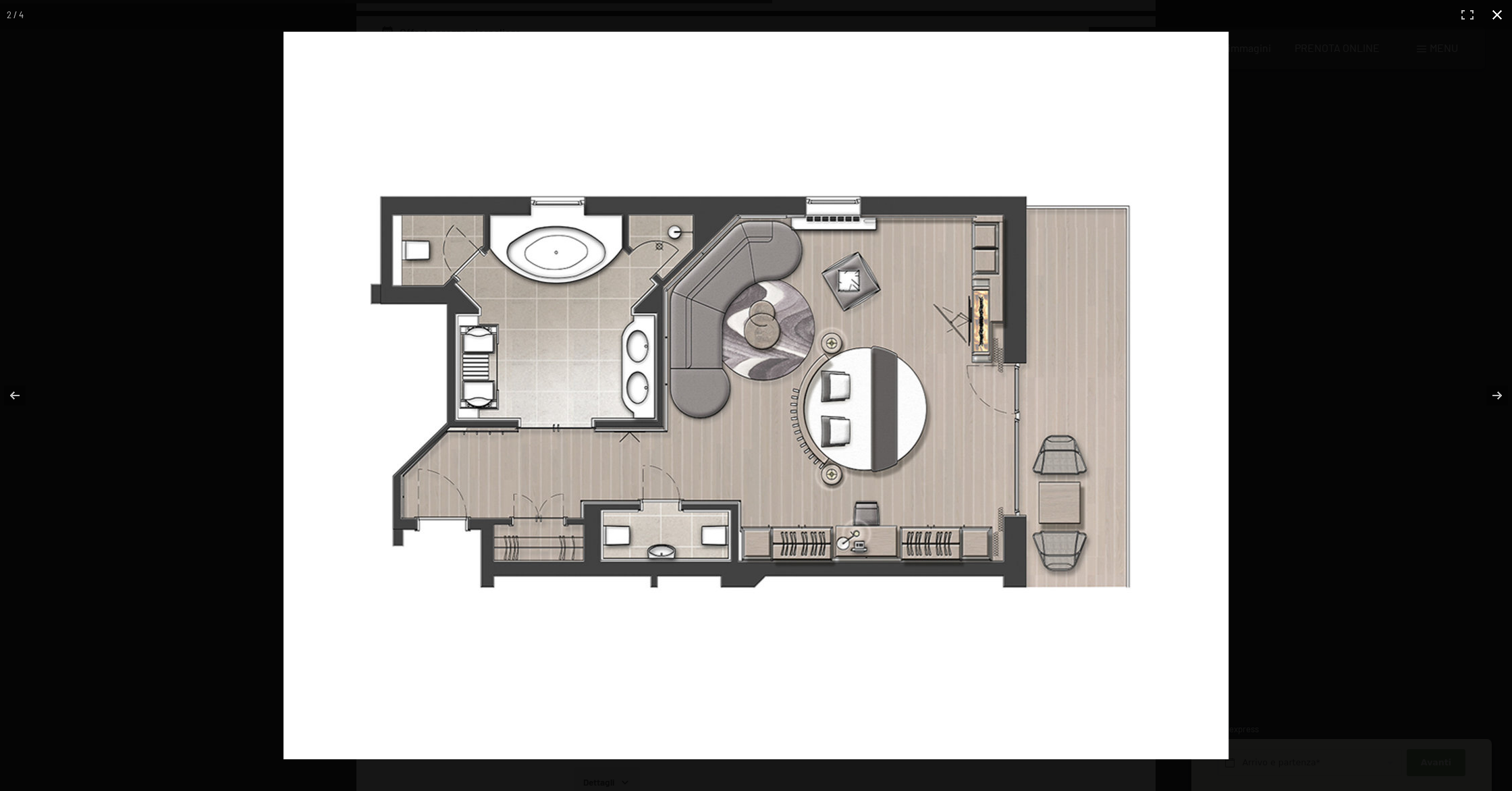
click at [1499, 18] on button "button" at bounding box center [1498, 15] width 30 height 30
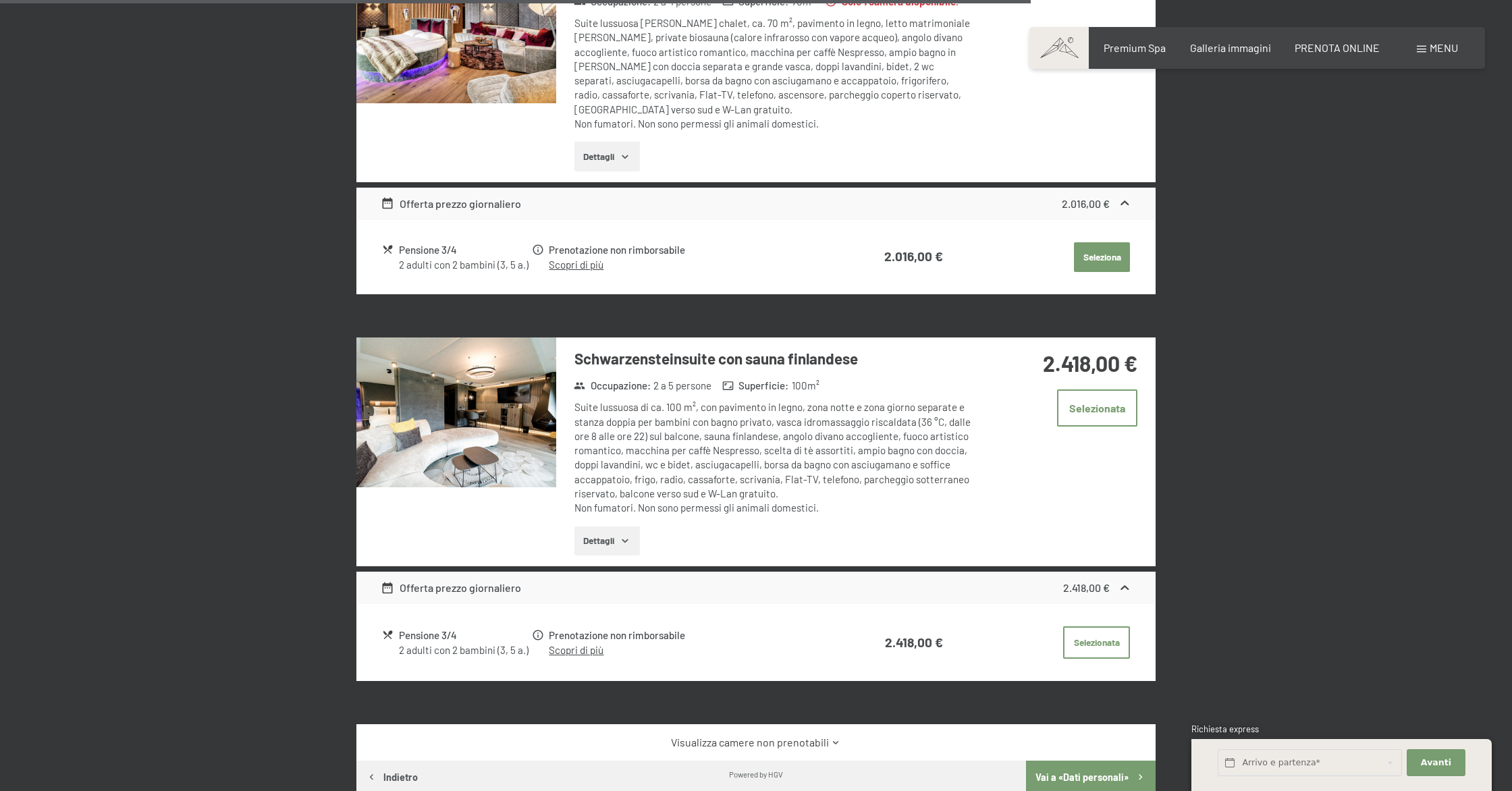
scroll to position [2442, 0]
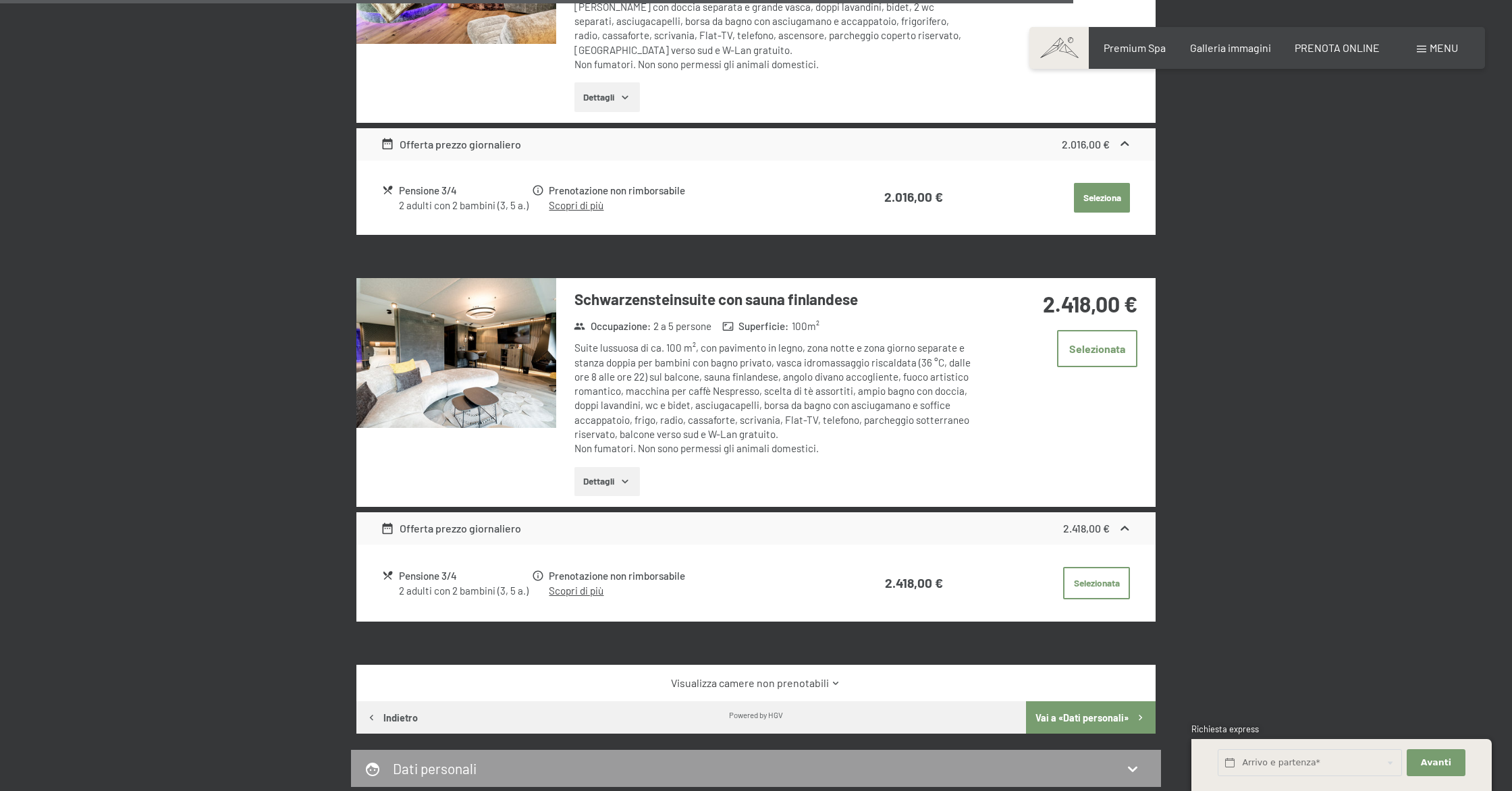
click at [508, 364] on img at bounding box center [456, 353] width 200 height 150
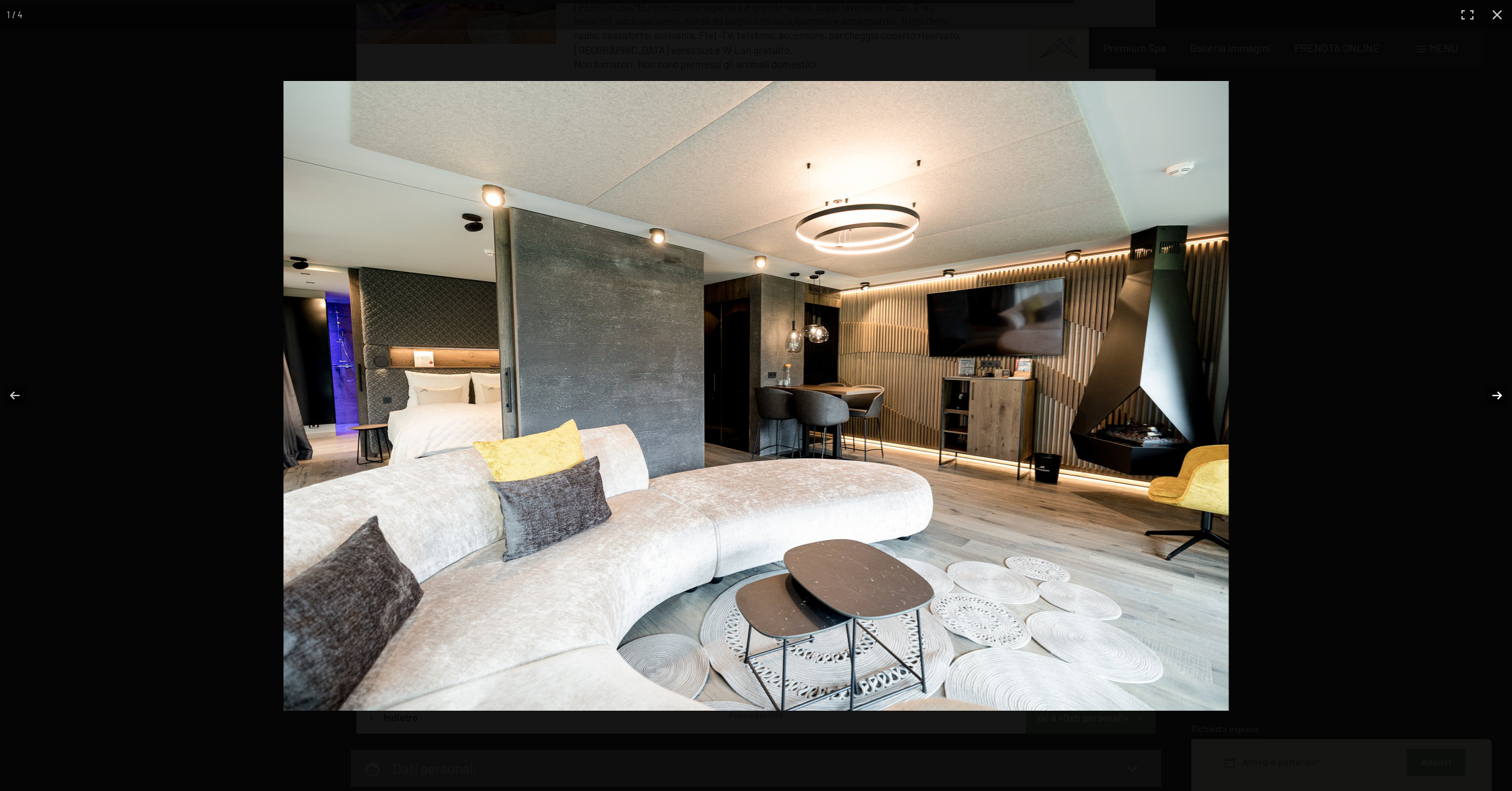
click at [1493, 397] on button "button" at bounding box center [1488, 396] width 47 height 68
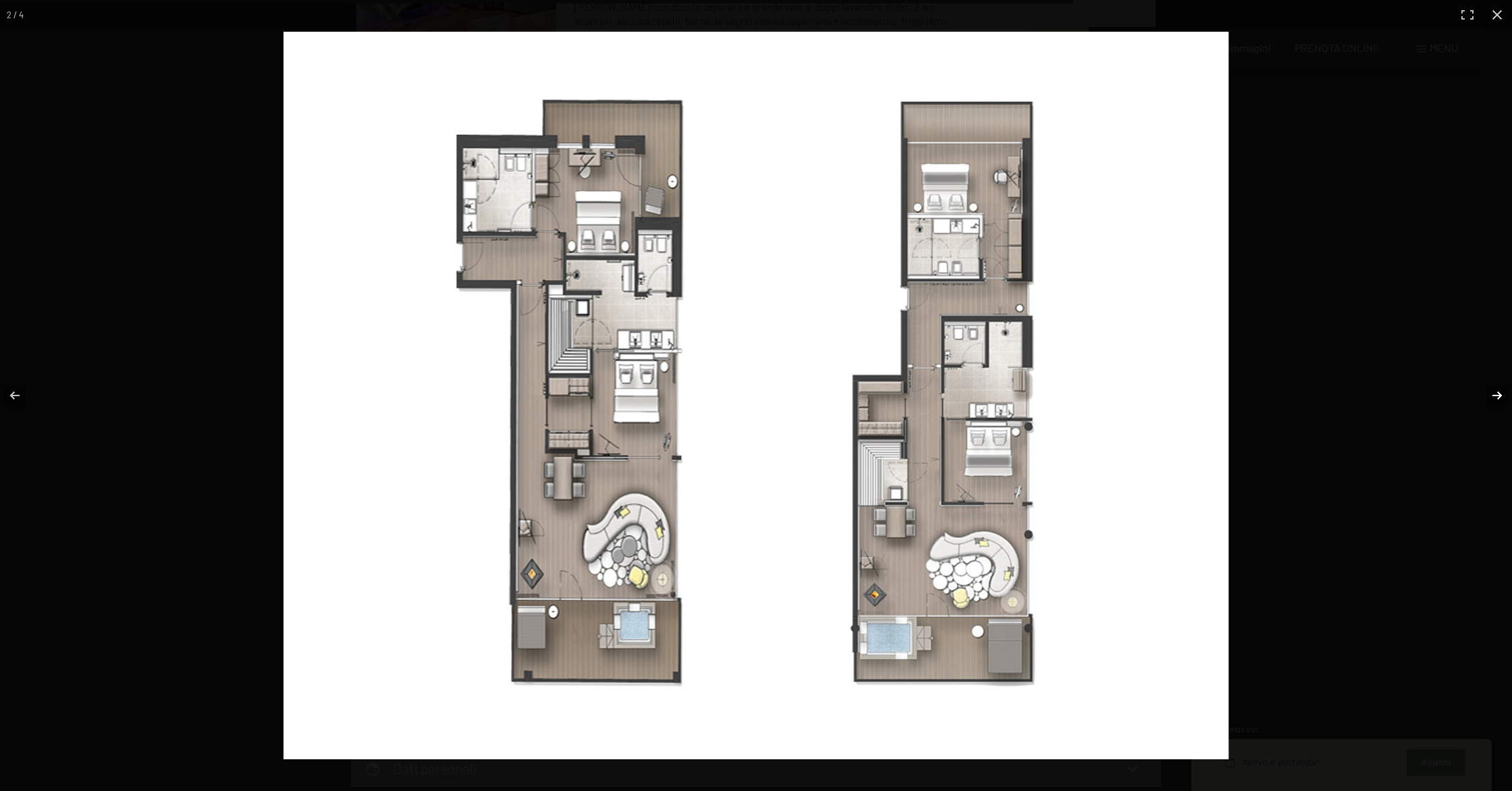
click at [1493, 394] on button "button" at bounding box center [1488, 396] width 47 height 68
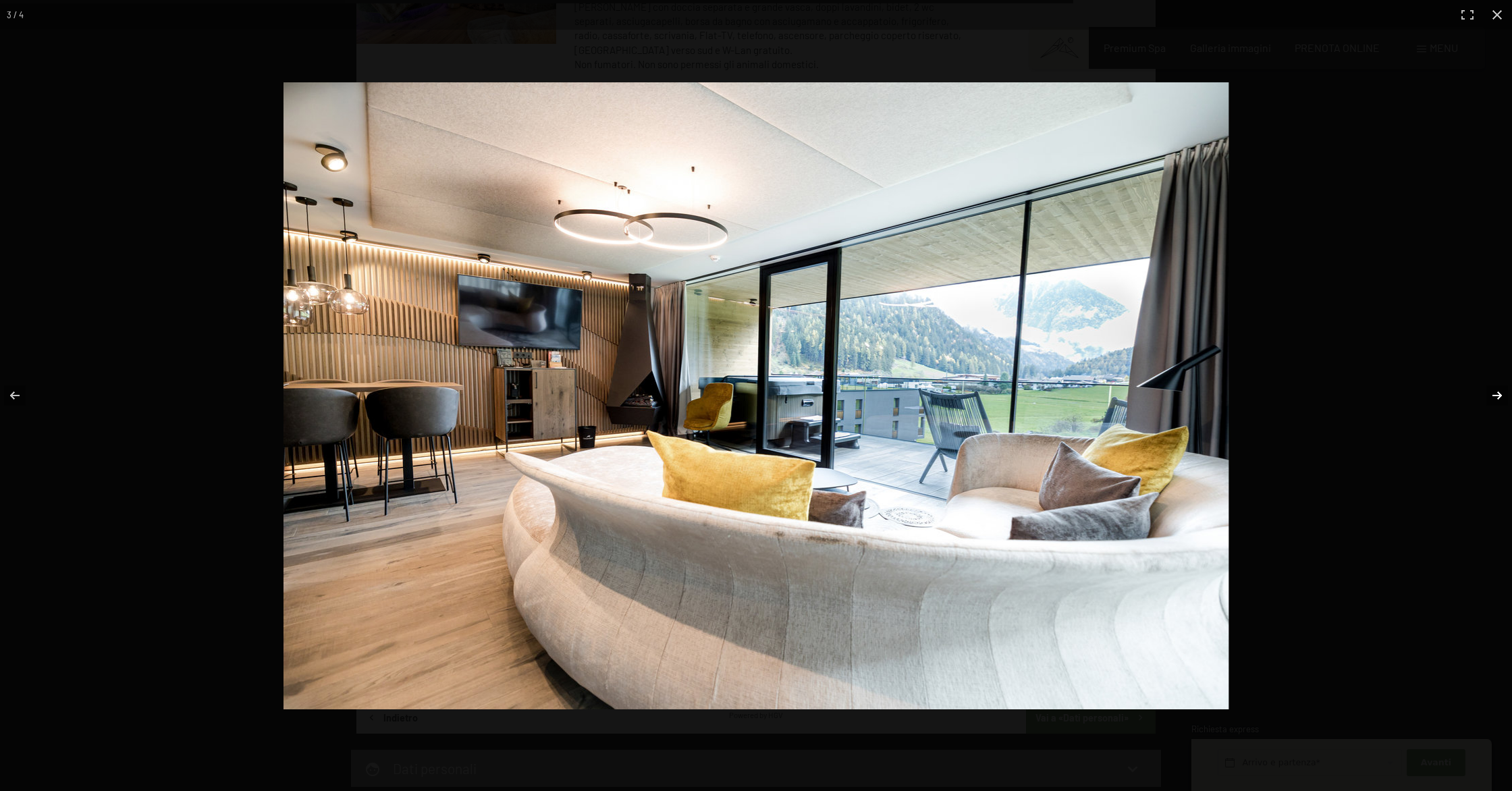
click at [1493, 394] on button "button" at bounding box center [1488, 396] width 47 height 68
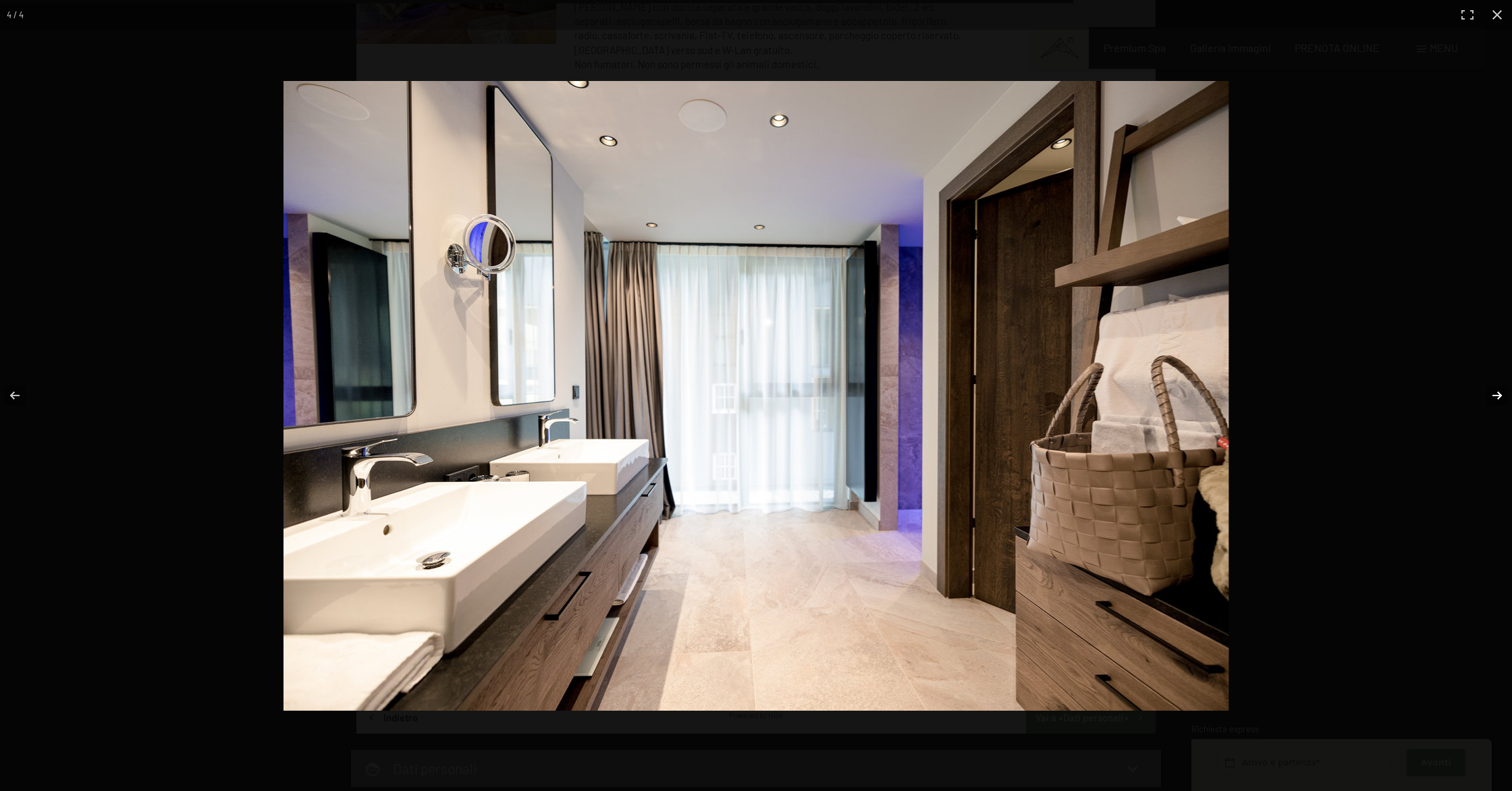
click at [1493, 394] on button "button" at bounding box center [1488, 396] width 47 height 68
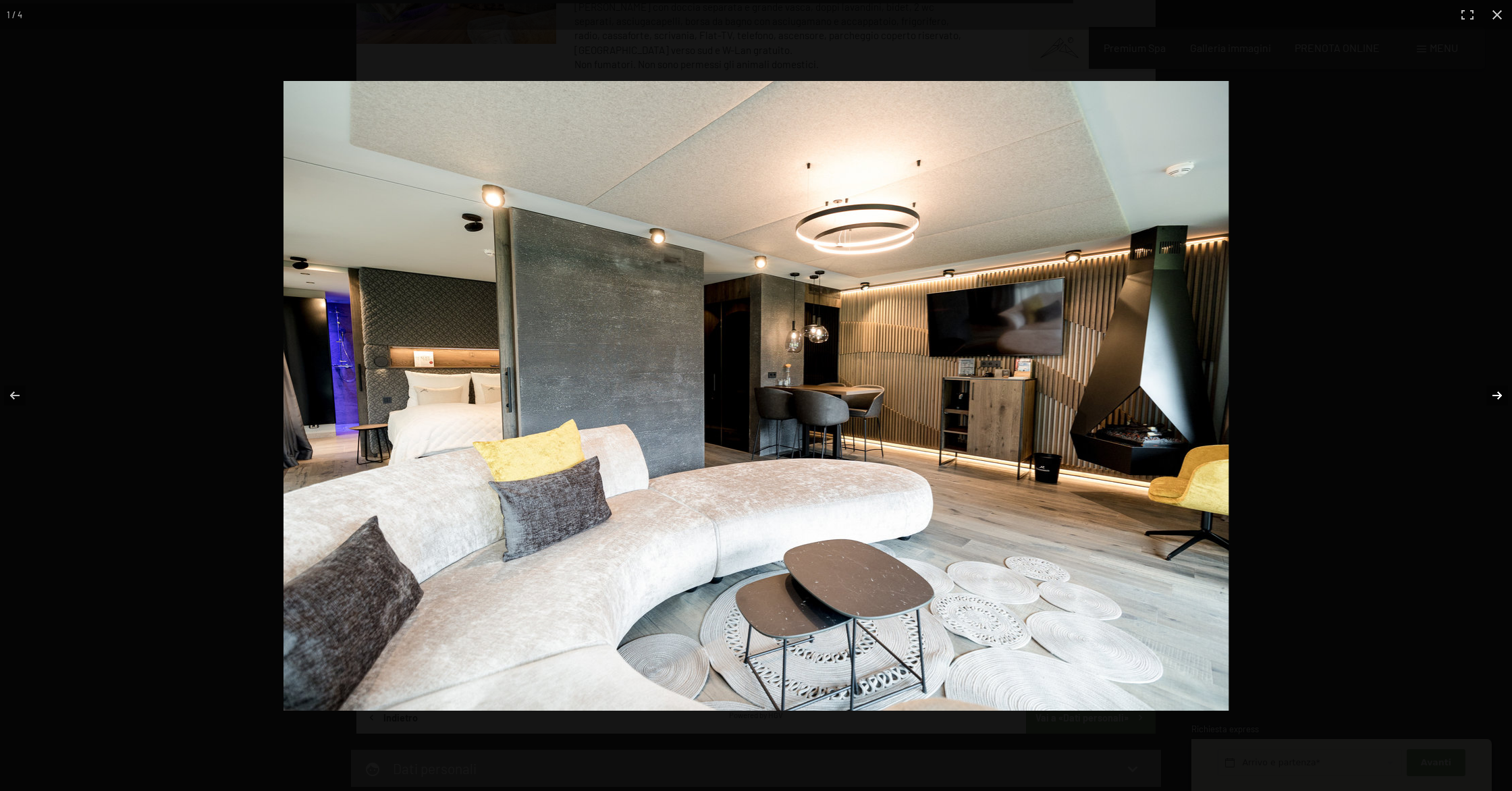
click at [1493, 394] on button "button" at bounding box center [1488, 396] width 47 height 68
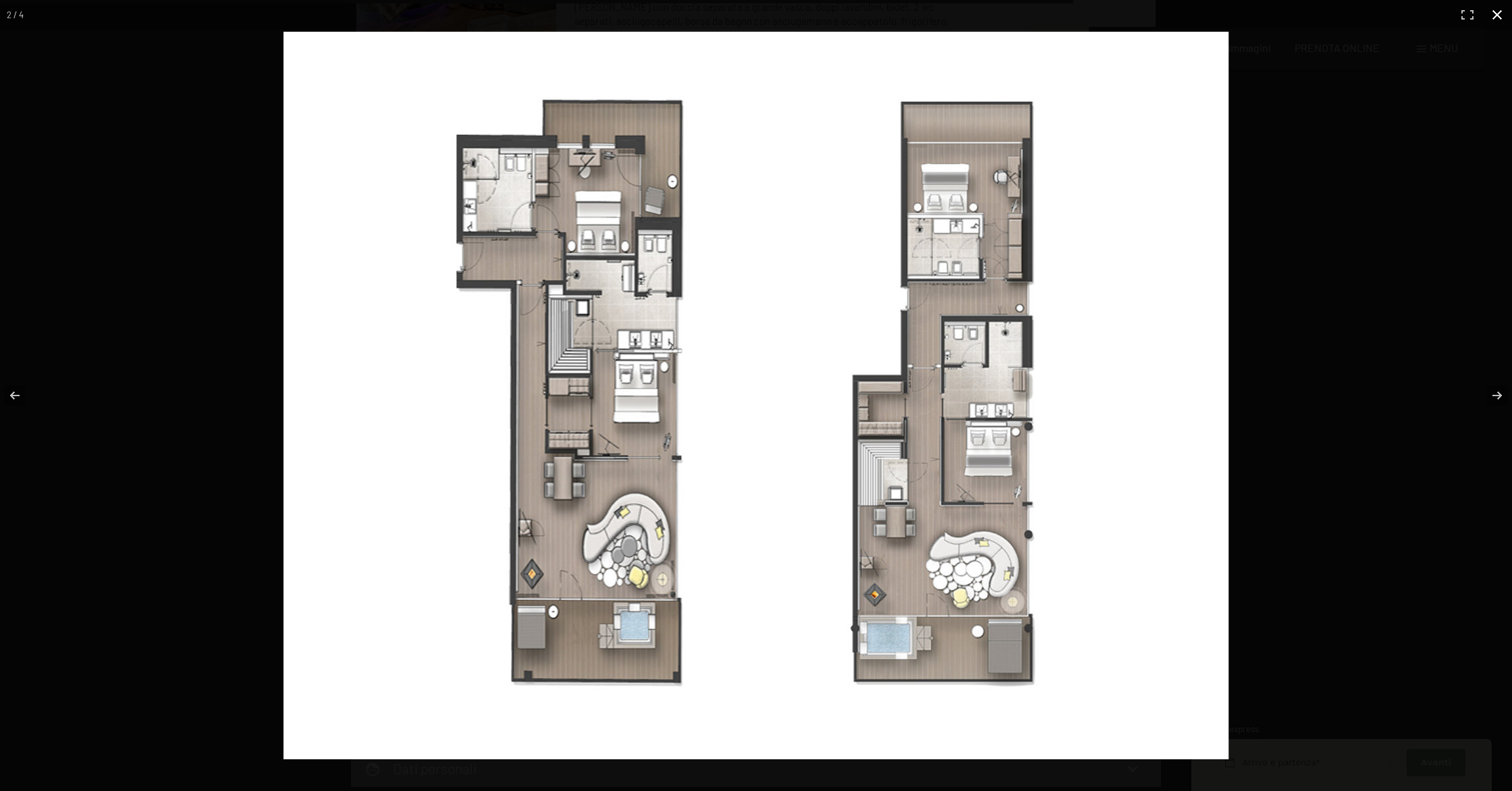
click at [1491, 23] on button "button" at bounding box center [1498, 15] width 30 height 30
